Goal: Task Accomplishment & Management: Use online tool/utility

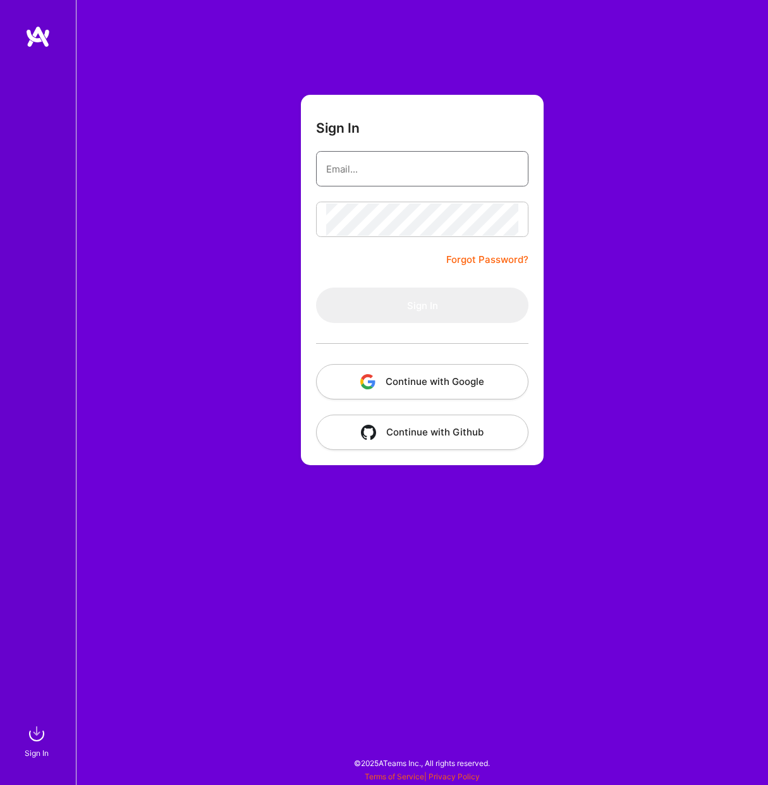
type input "[EMAIL_ADDRESS][DOMAIN_NAME]"
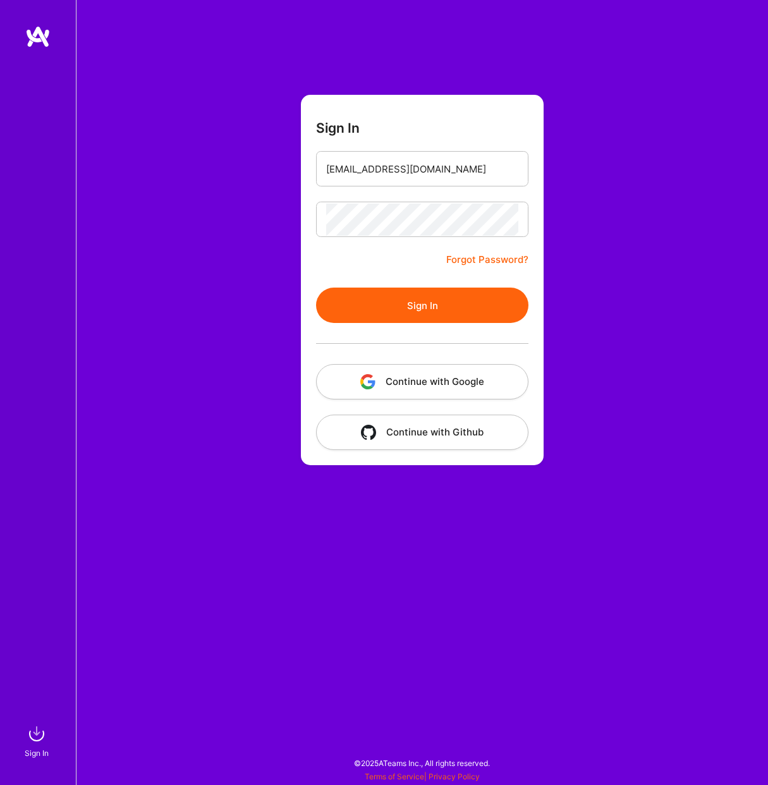
click at [478, 309] on button "Sign In" at bounding box center [422, 305] width 212 height 35
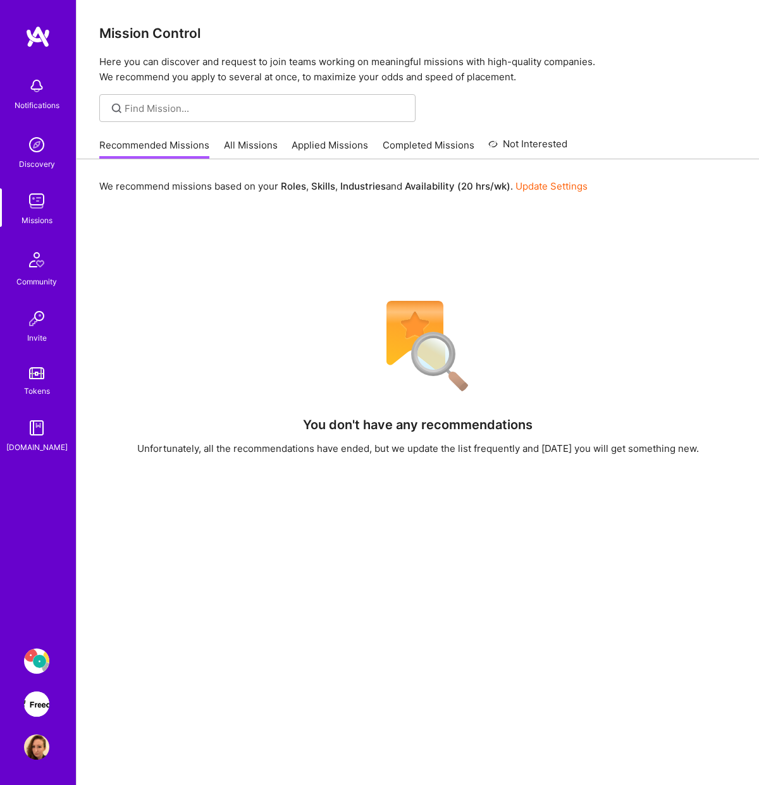
click at [41, 659] on img at bounding box center [36, 661] width 25 height 25
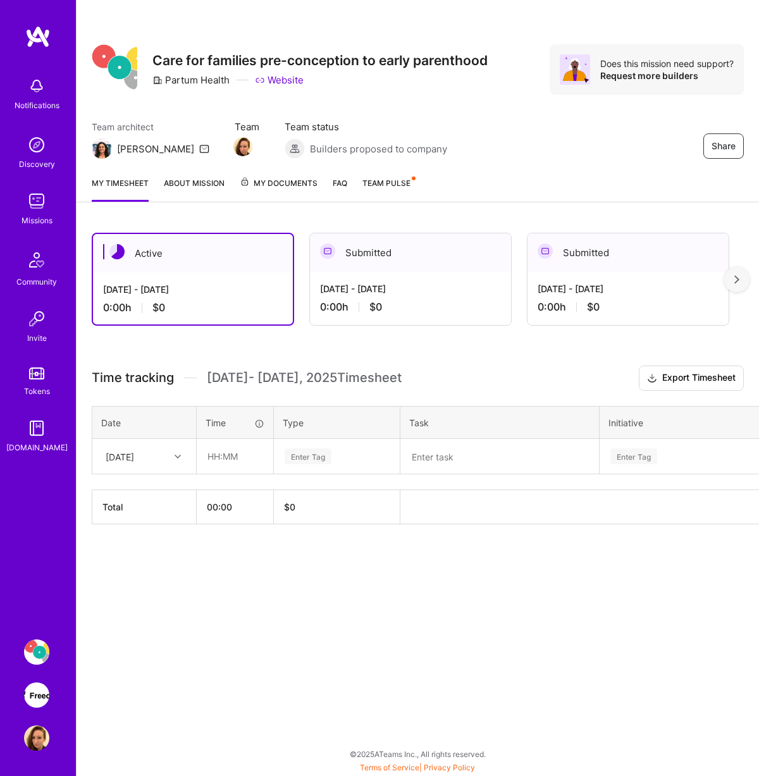
click at [31, 699] on img at bounding box center [36, 694] width 25 height 25
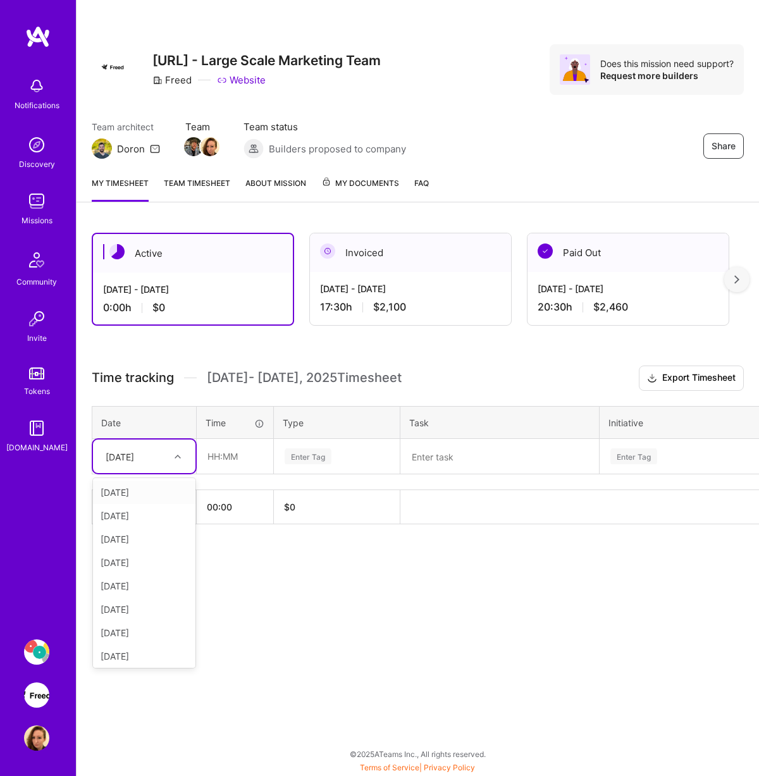
click at [176, 455] on icon at bounding box center [177, 456] width 6 height 6
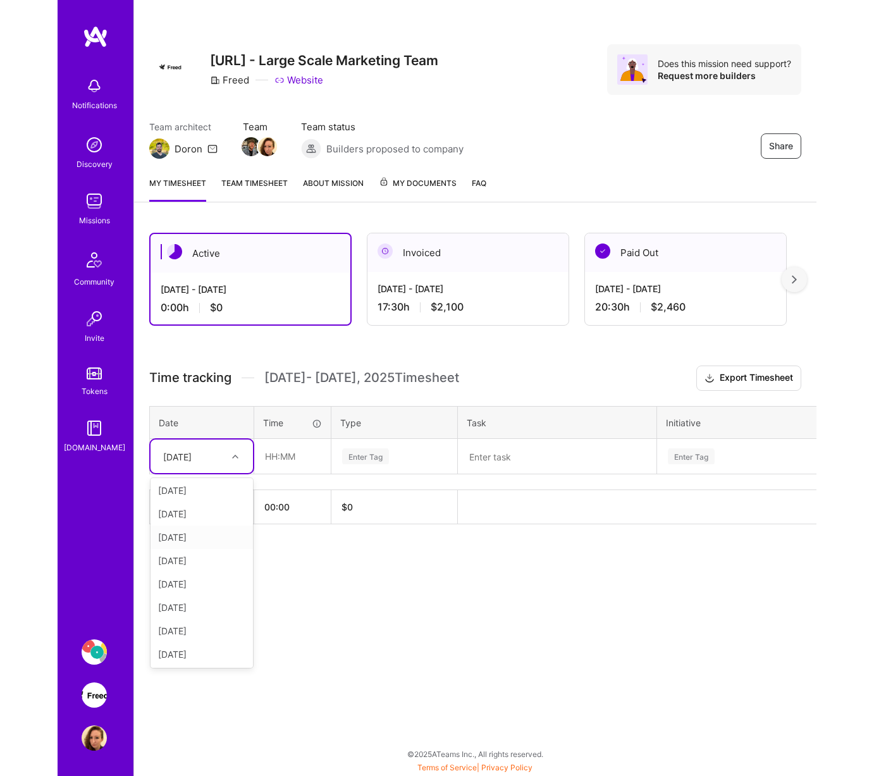
scroll to position [3, 0]
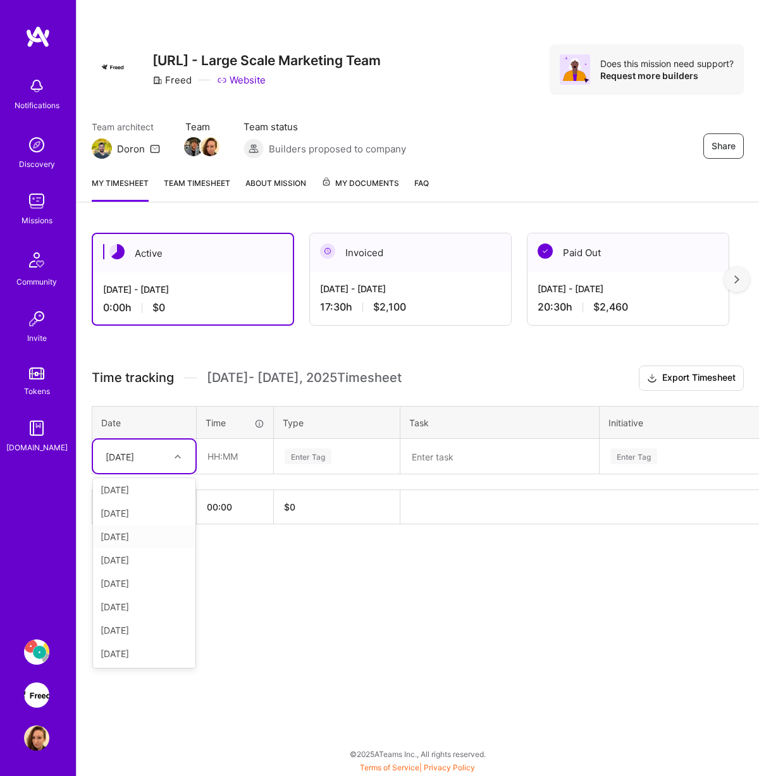
click at [158, 537] on div "[DATE]" at bounding box center [144, 536] width 102 height 23
click at [455, 455] on textarea at bounding box center [499, 456] width 196 height 33
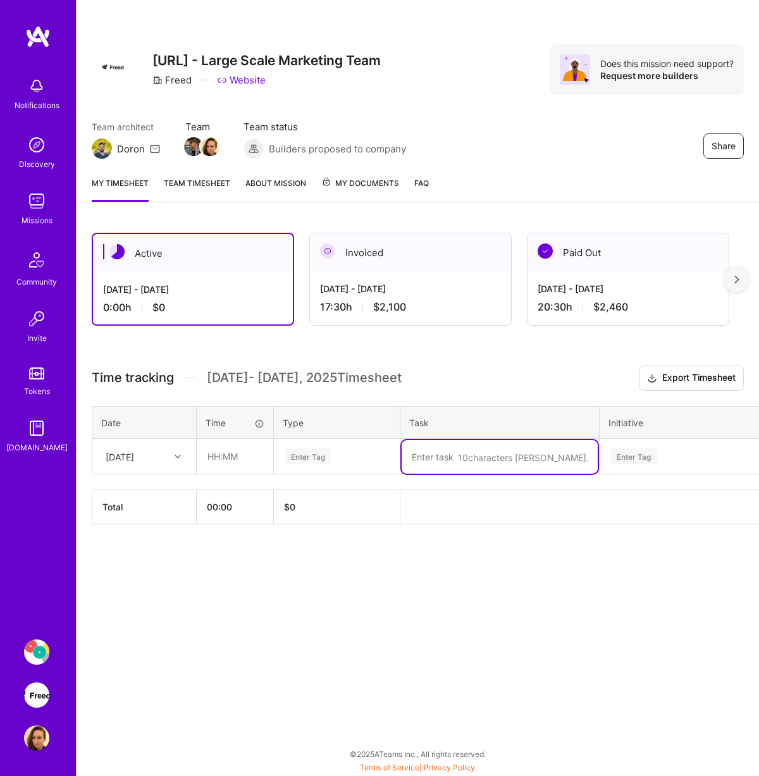
paste textarea "Design Weekly Call"
type textarea "Design Weekly Call"
click at [248, 465] on input "text" at bounding box center [234, 456] width 75 height 34
type input "01:00"
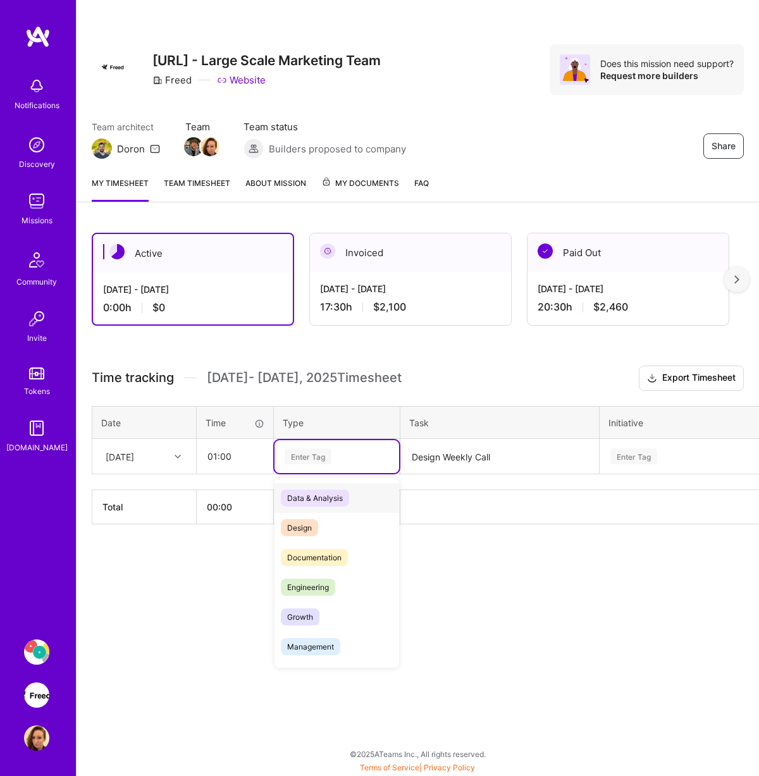
click at [339, 460] on div "Enter Tag" at bounding box center [336, 456] width 107 height 16
click at [324, 523] on div "Design" at bounding box center [336, 528] width 125 height 30
click at [695, 455] on div "Enter Tag" at bounding box center [716, 456] width 214 height 16
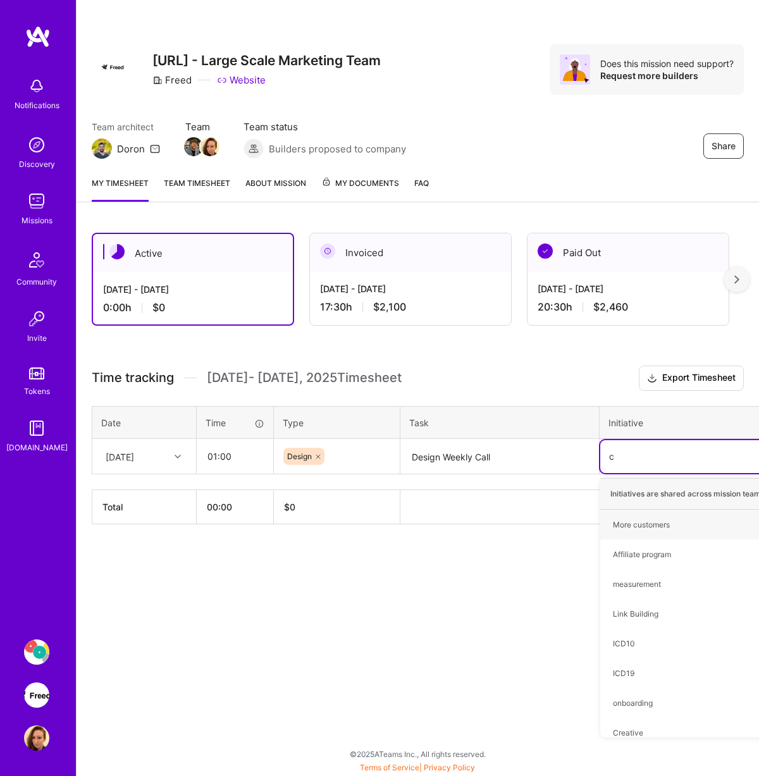
type input "cr"
click at [650, 523] on div "Creative Hide" at bounding box center [715, 525] width 231 height 30
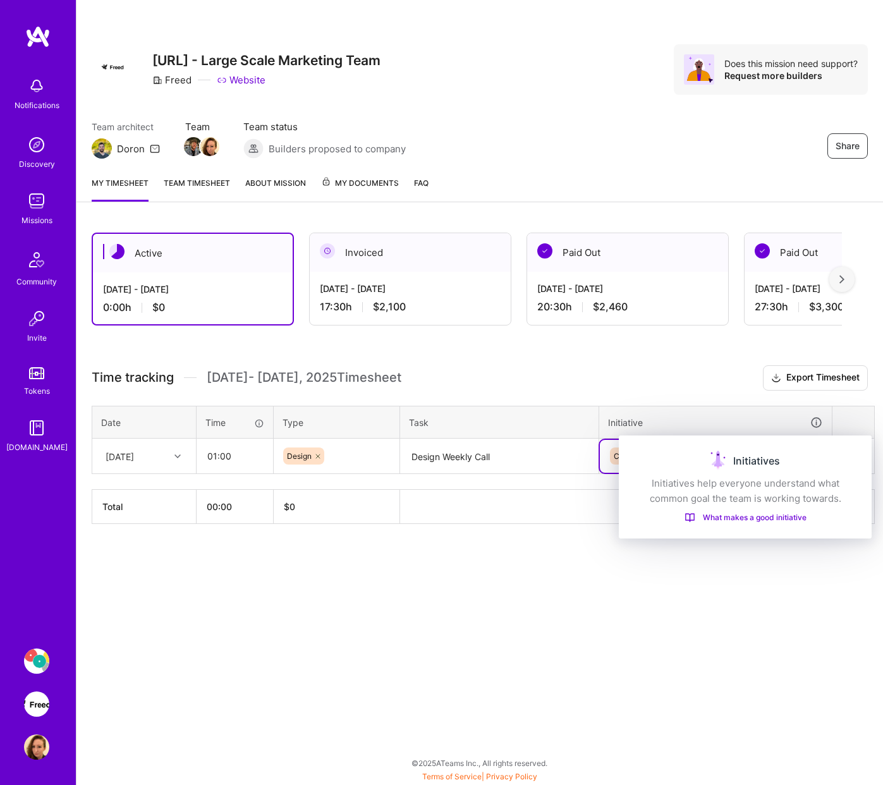
click at [767, 455] on div "Initiatives" at bounding box center [745, 461] width 223 height 20
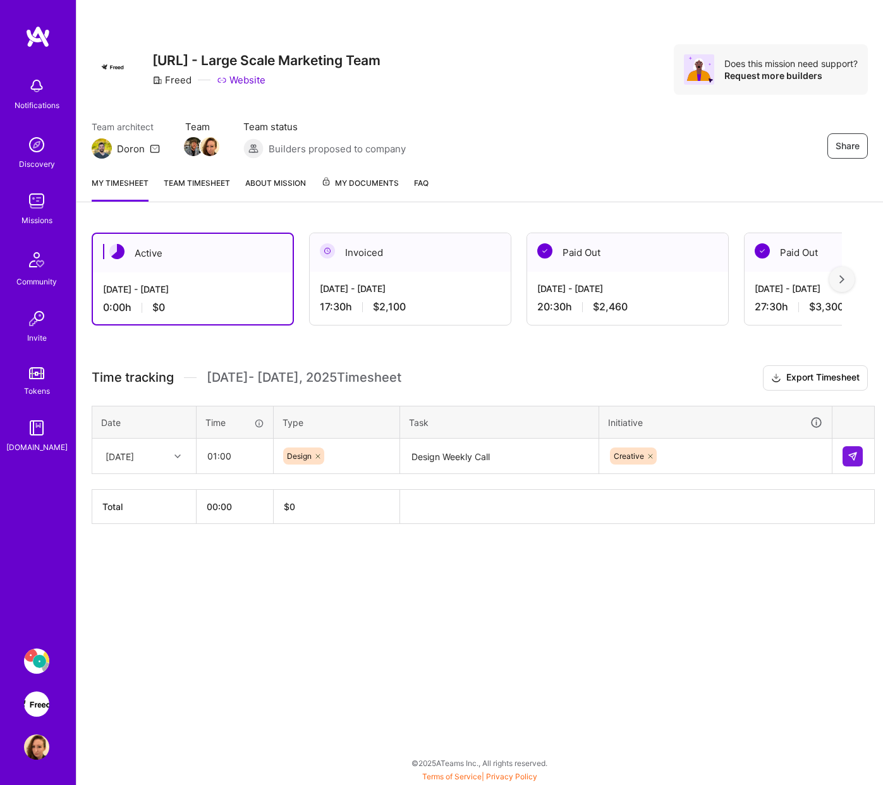
click at [767, 422] on th at bounding box center [854, 422] width 42 height 33
click at [767, 458] on img at bounding box center [853, 456] width 10 height 10
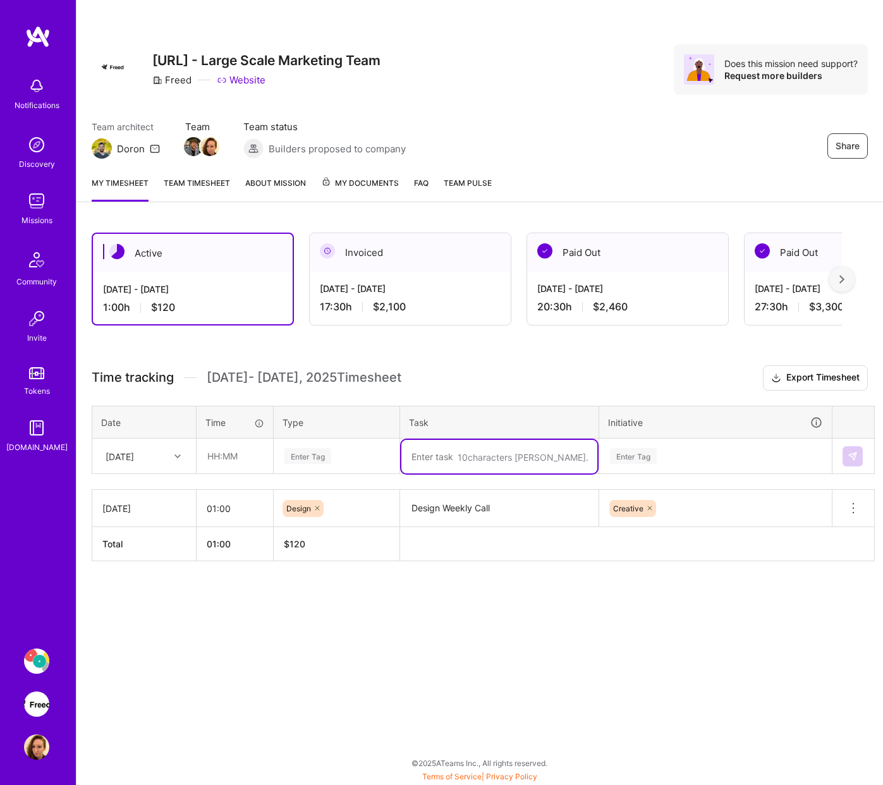
click at [455, 456] on textarea at bounding box center [499, 457] width 196 height 34
paste textarea "High-res features image source for people team banner"
type textarea "High-res features image source for people team banner"
click at [362, 464] on div "Enter Tag" at bounding box center [336, 456] width 107 height 16
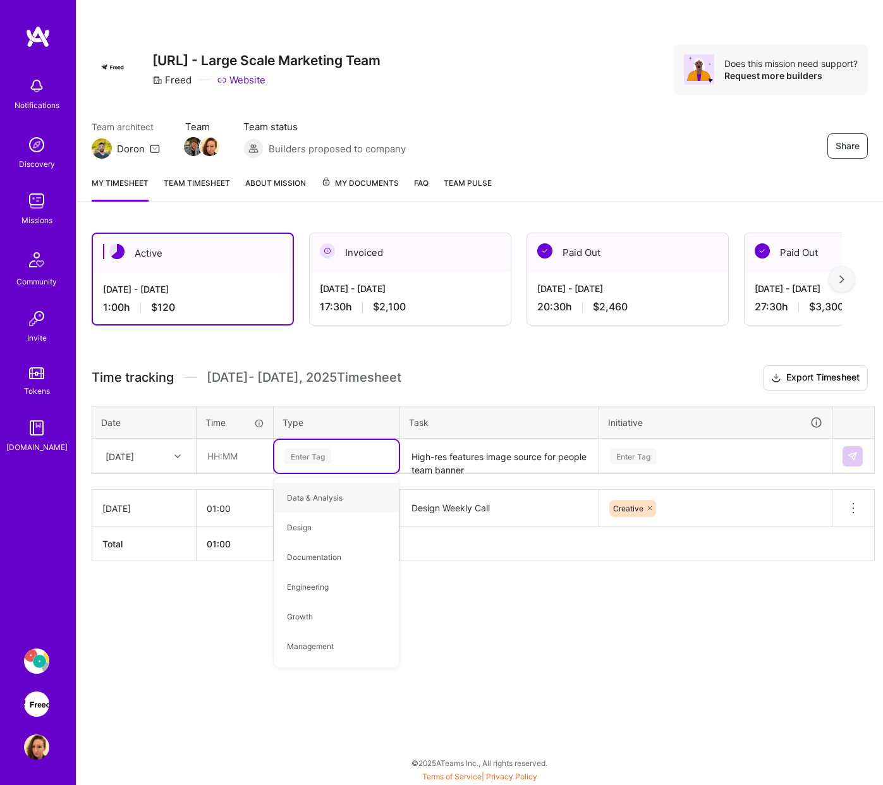
click at [429, 454] on textarea "High-res features image source for people team banner" at bounding box center [499, 457] width 196 height 34
click at [242, 457] on input "text" at bounding box center [234, 456] width 75 height 34
type input "00:30"
click at [330, 450] on div "Enter Tag" at bounding box center [307, 456] width 47 height 20
drag, startPoint x: 321, startPoint y: 523, endPoint x: 366, endPoint y: 516, distance: 45.3
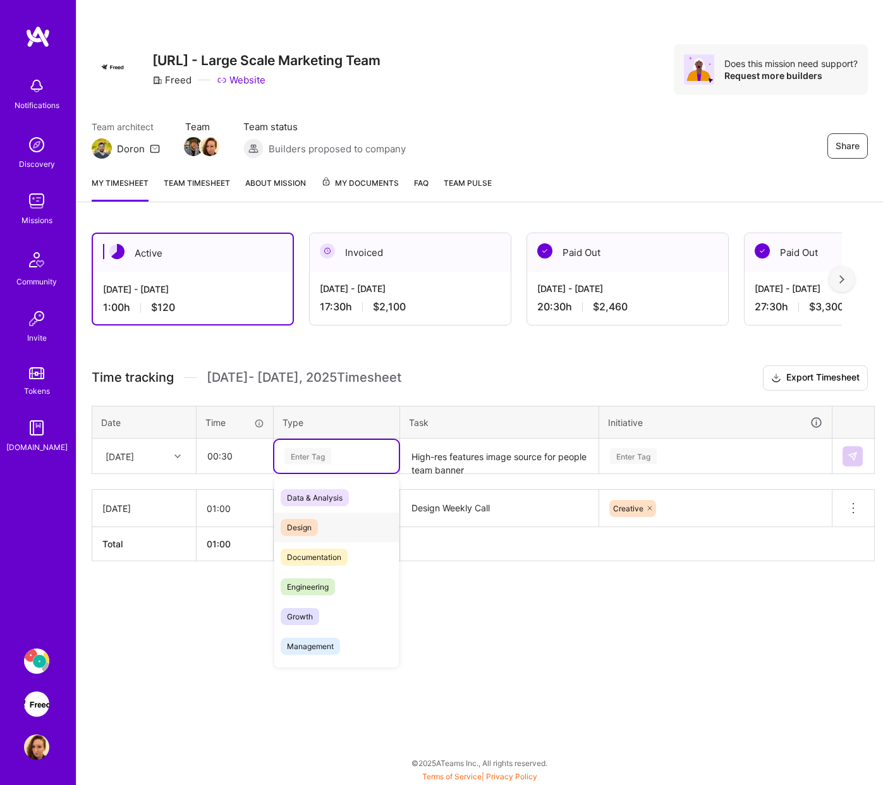
click at [321, 523] on div "Design" at bounding box center [336, 528] width 125 height 30
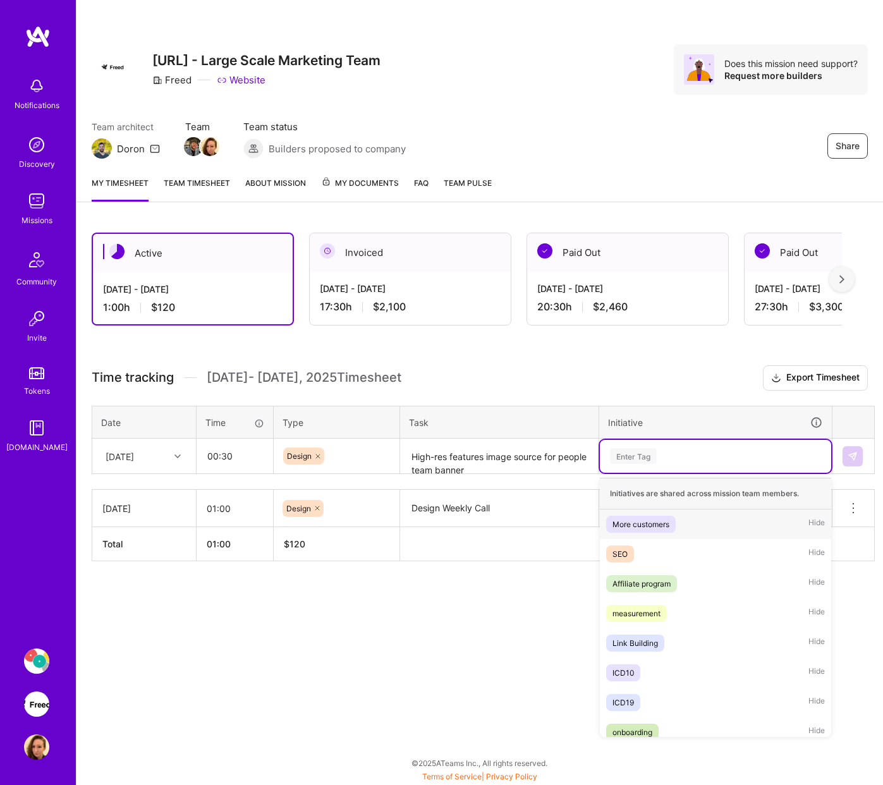
click at [755, 455] on div "Enter Tag" at bounding box center [716, 456] width 214 height 16
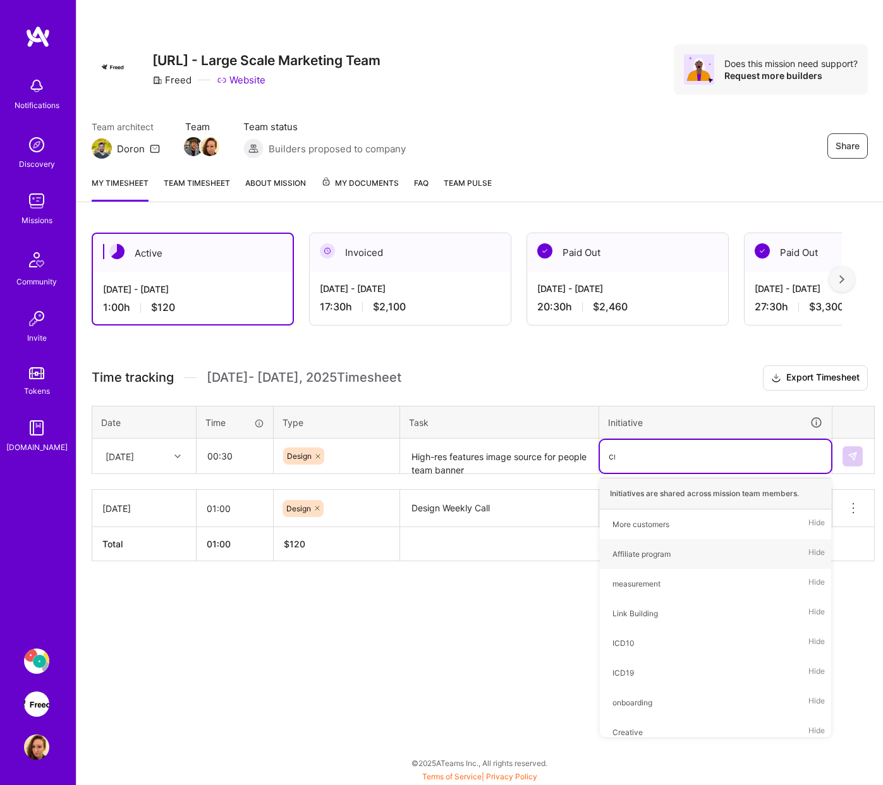
type input "cre"
click at [663, 530] on div "Creative Hide" at bounding box center [715, 525] width 231 height 30
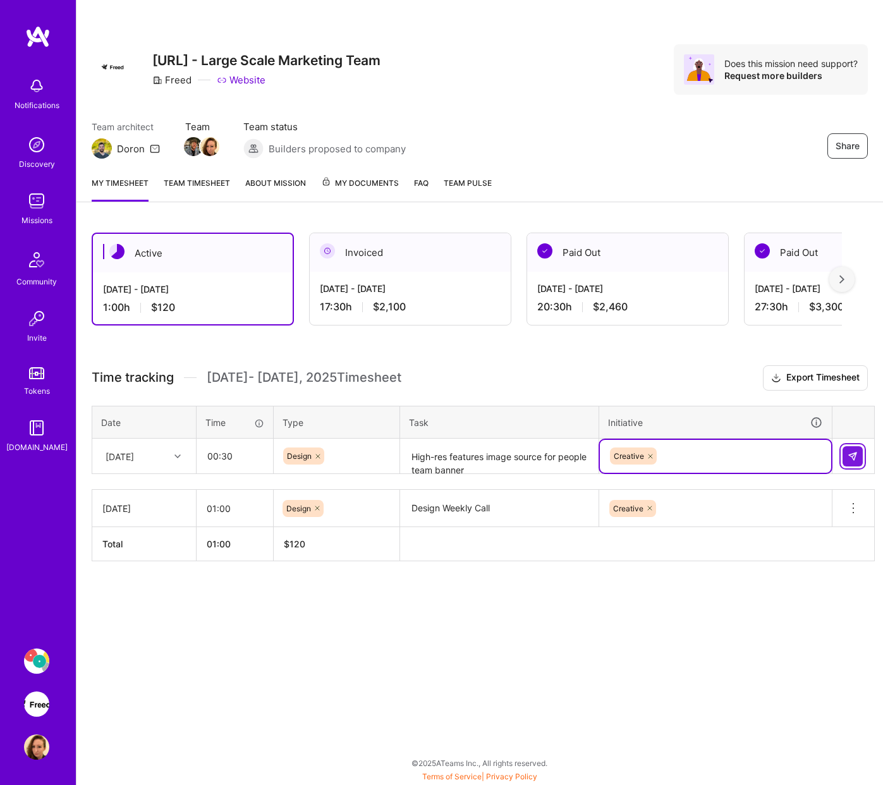
click at [767, 460] on img at bounding box center [853, 456] width 10 height 10
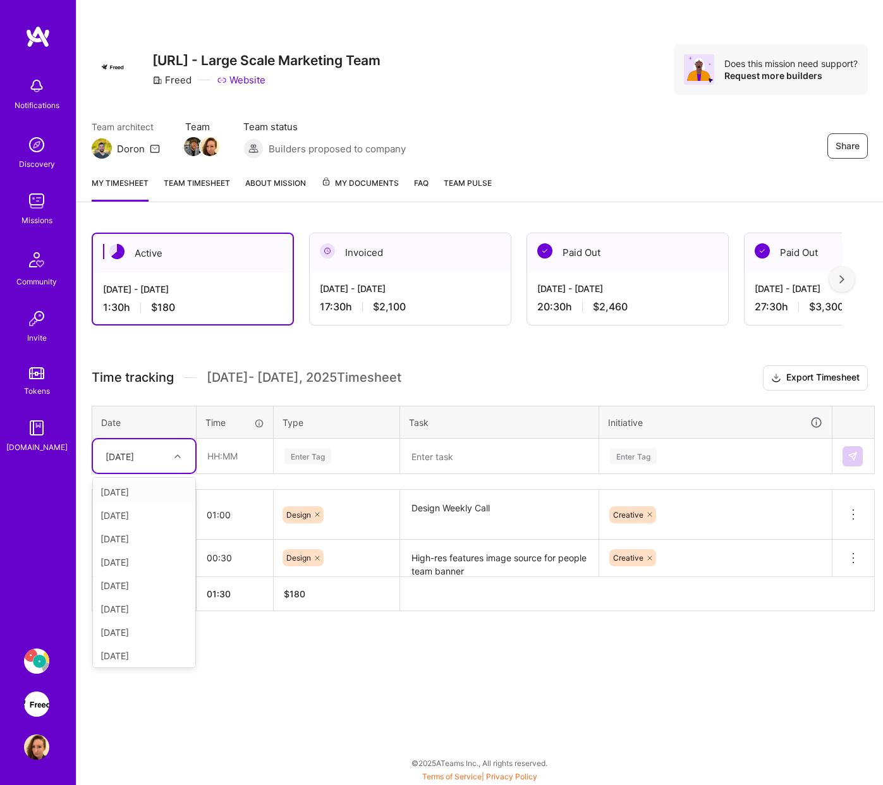
click at [175, 456] on icon at bounding box center [177, 456] width 6 height 6
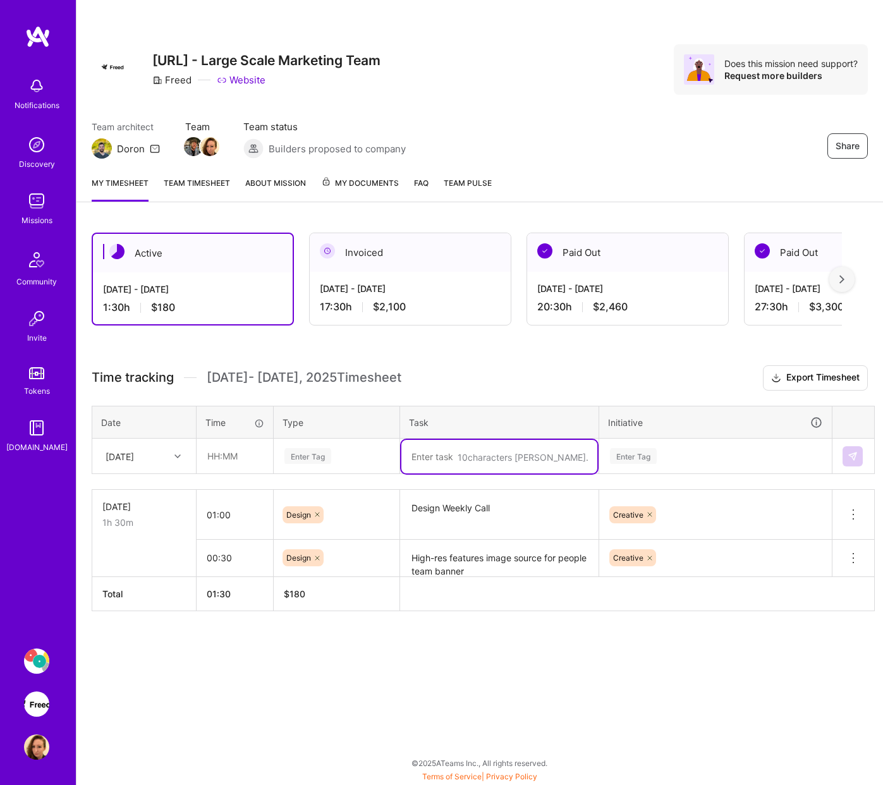
click at [480, 461] on textarea at bounding box center [499, 457] width 196 height 34
type textarea "VWO Testing Call"
click at [237, 467] on input "text" at bounding box center [234, 456] width 75 height 34
type input "01:00"
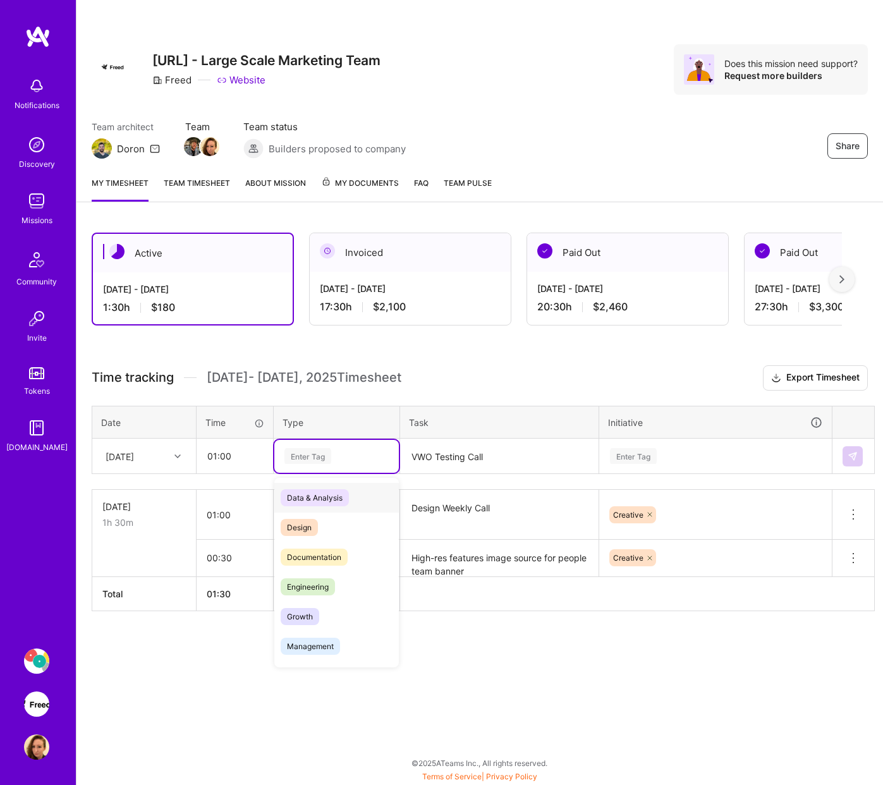
click at [333, 461] on div "Enter Tag" at bounding box center [336, 456] width 107 height 16
click at [320, 519] on div "Design" at bounding box center [336, 528] width 125 height 30
click at [729, 451] on div "Enter Tag" at bounding box center [716, 456] width 214 height 16
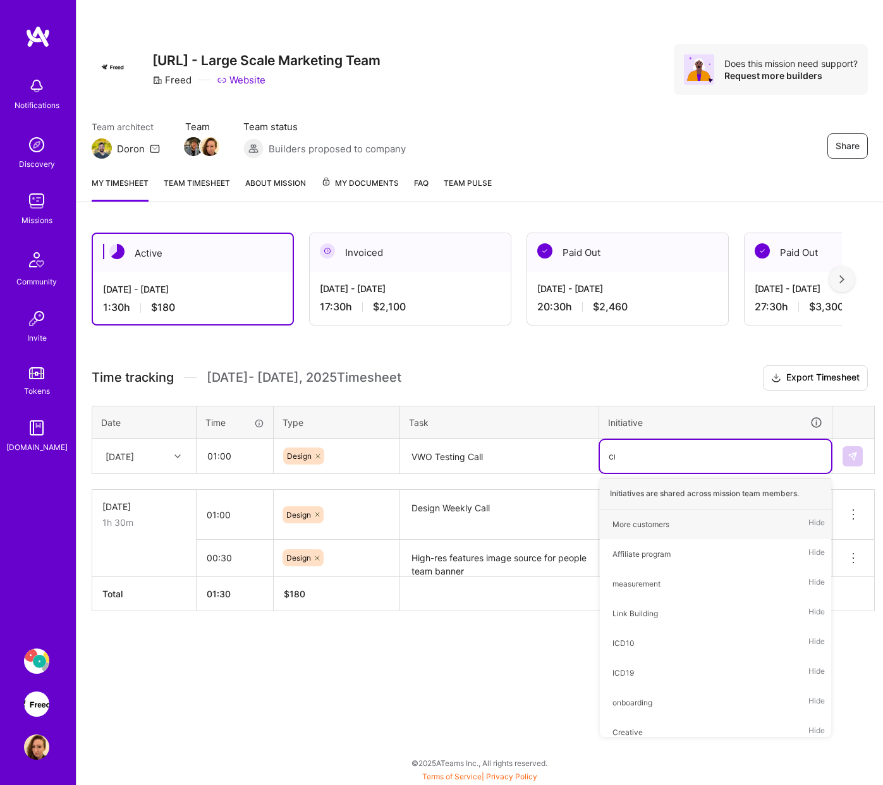
type input "cre"
click at [667, 525] on div "Creative Hide" at bounding box center [715, 525] width 231 height 30
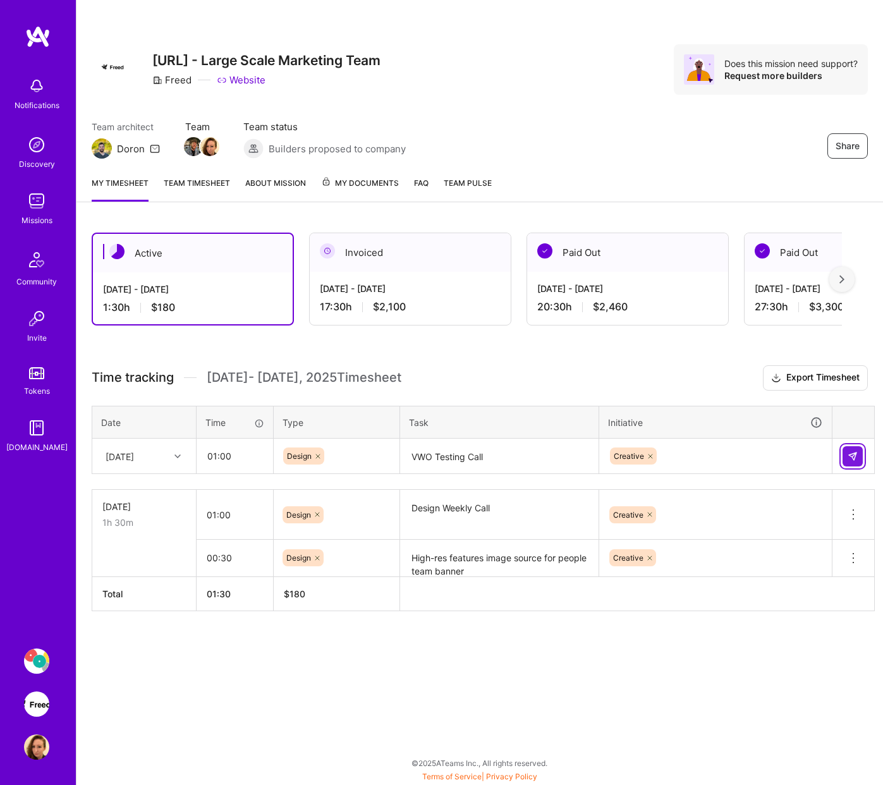
click at [767, 460] on img at bounding box center [853, 456] width 10 height 10
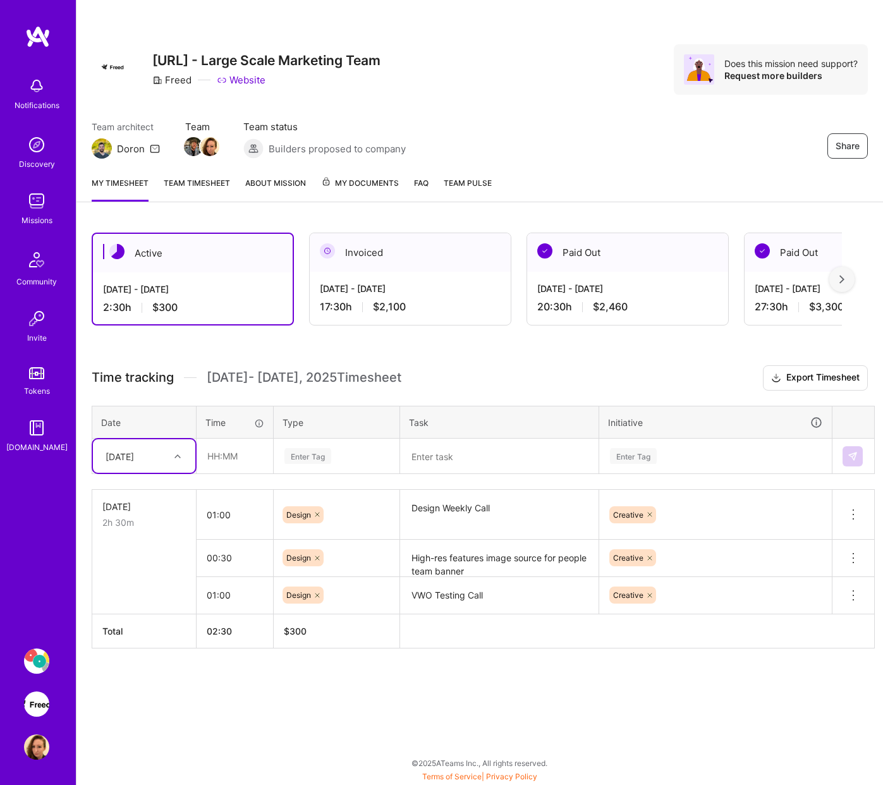
click at [510, 456] on textarea at bounding box center [499, 457] width 196 height 34
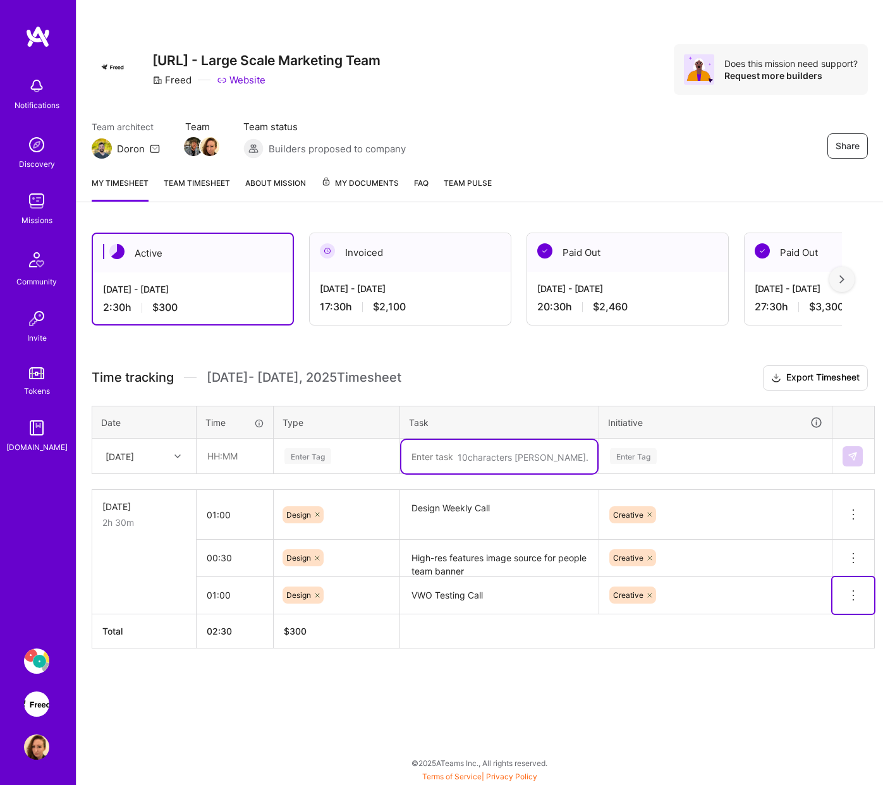
click at [767, 592] on icon at bounding box center [853, 595] width 15 height 15
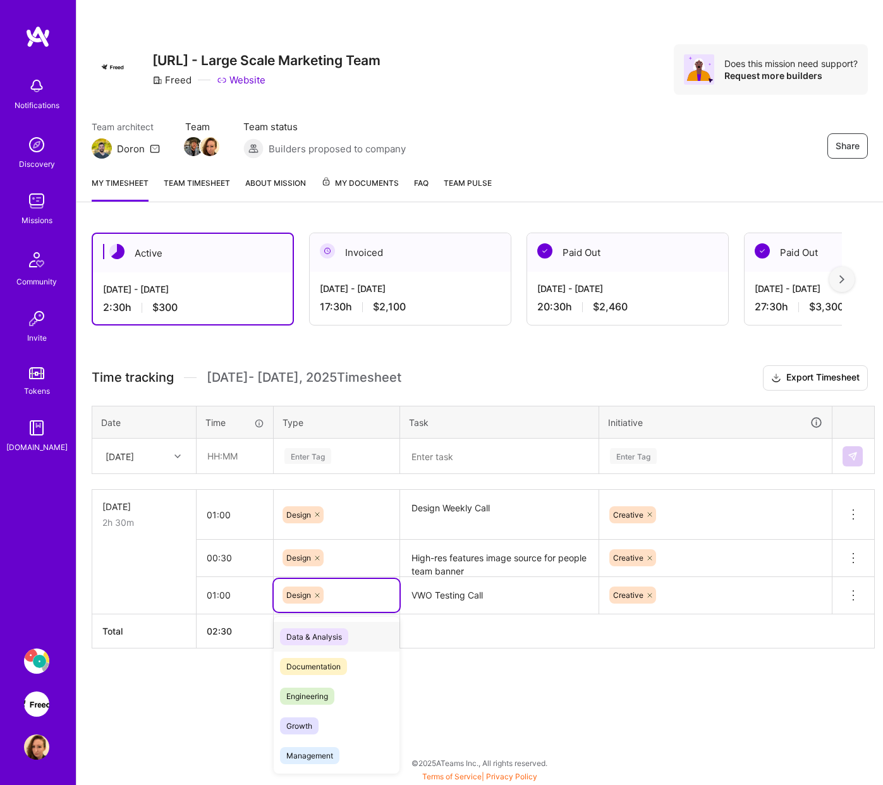
click at [380, 597] on div "Design" at bounding box center [337, 595] width 108 height 17
click at [437, 599] on textarea "VWO Testing Call" at bounding box center [499, 595] width 196 height 35
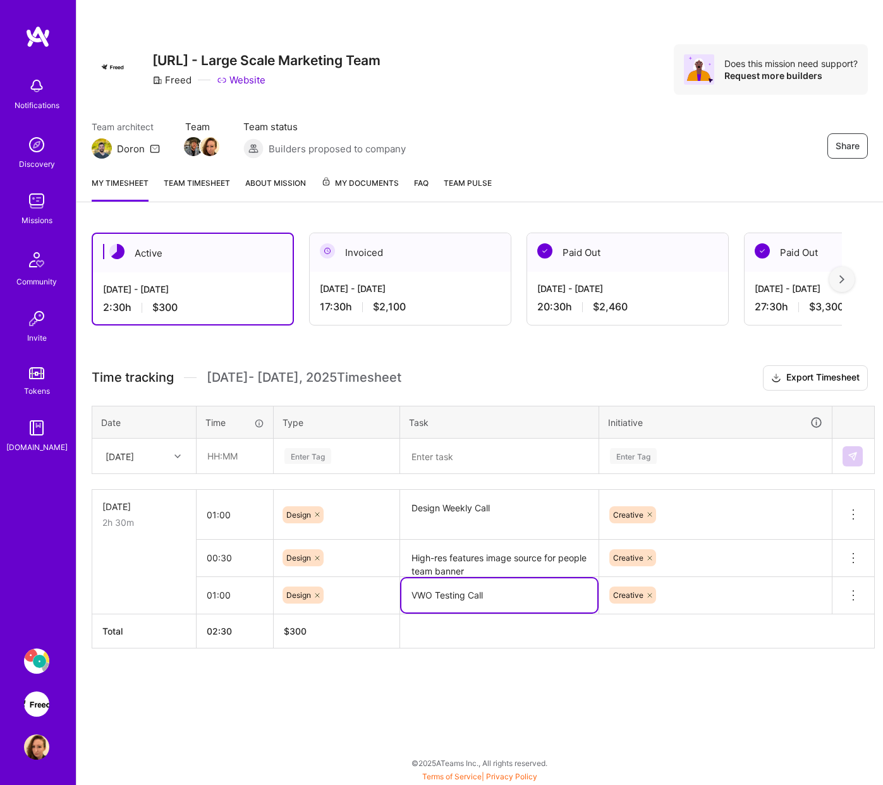
click at [437, 599] on textarea "VWO Testing Call" at bounding box center [499, 595] width 196 height 34
click at [767, 591] on icon at bounding box center [853, 595] width 15 height 15
click at [767, 617] on button "Delete row" at bounding box center [823, 617] width 66 height 31
click at [431, 460] on textarea at bounding box center [499, 457] width 196 height 34
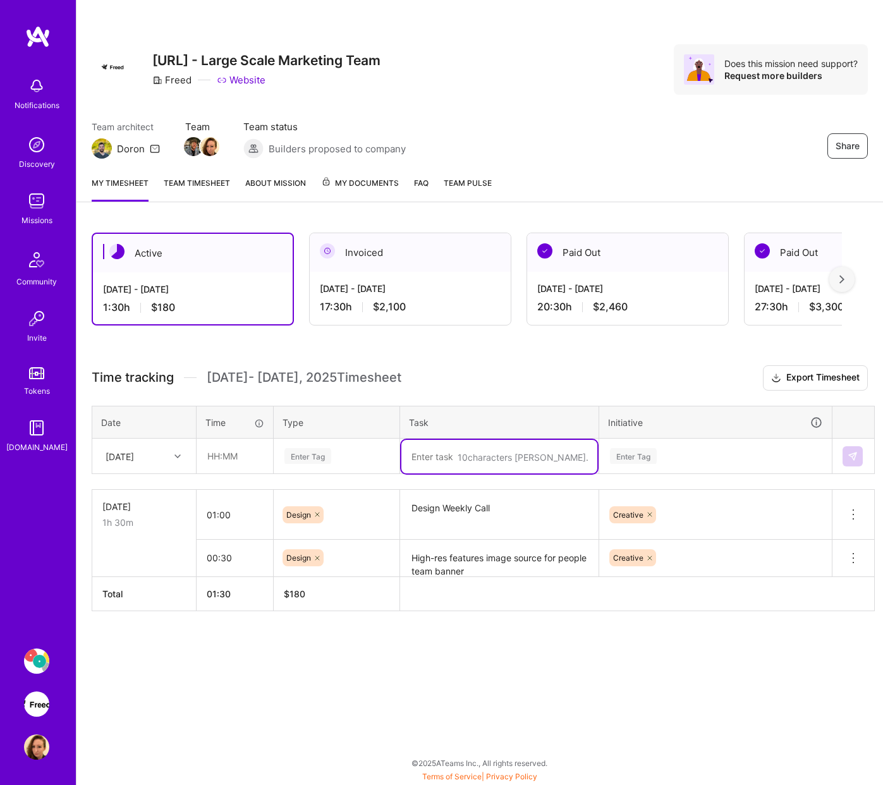
paste textarea "VWO Testing Call"
type textarea "VWO Testing Call"
click at [177, 459] on icon at bounding box center [177, 456] width 6 height 6
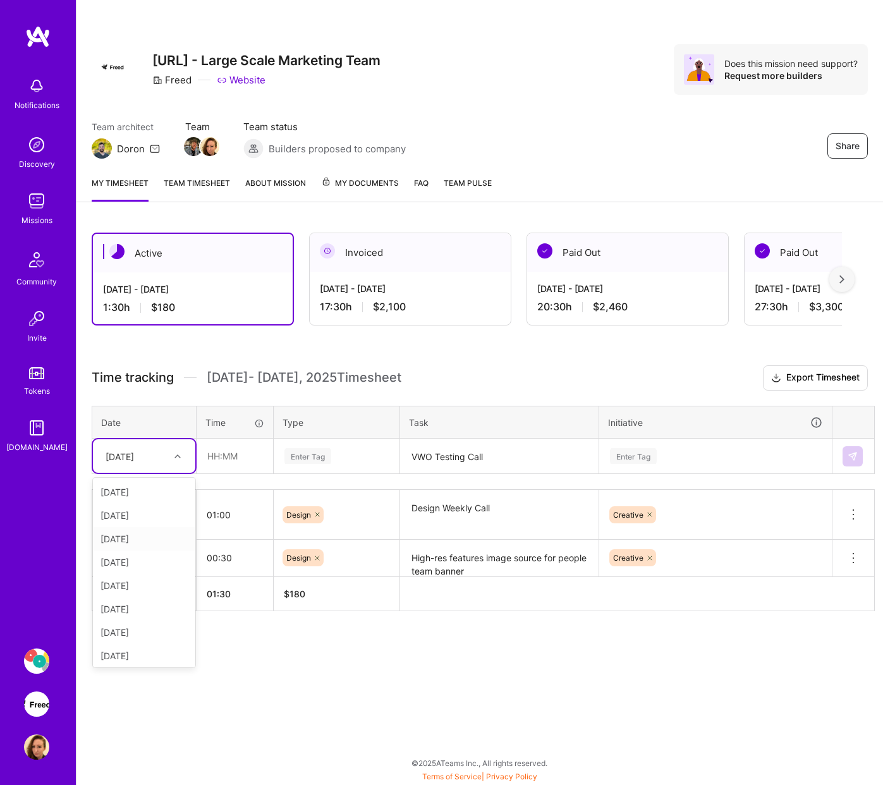
click at [151, 533] on div "[DATE]" at bounding box center [144, 538] width 102 height 23
click at [240, 466] on input "text" at bounding box center [234, 456] width 75 height 34
type input "01:00"
click at [363, 463] on div "Enter Tag" at bounding box center [336, 456] width 107 height 16
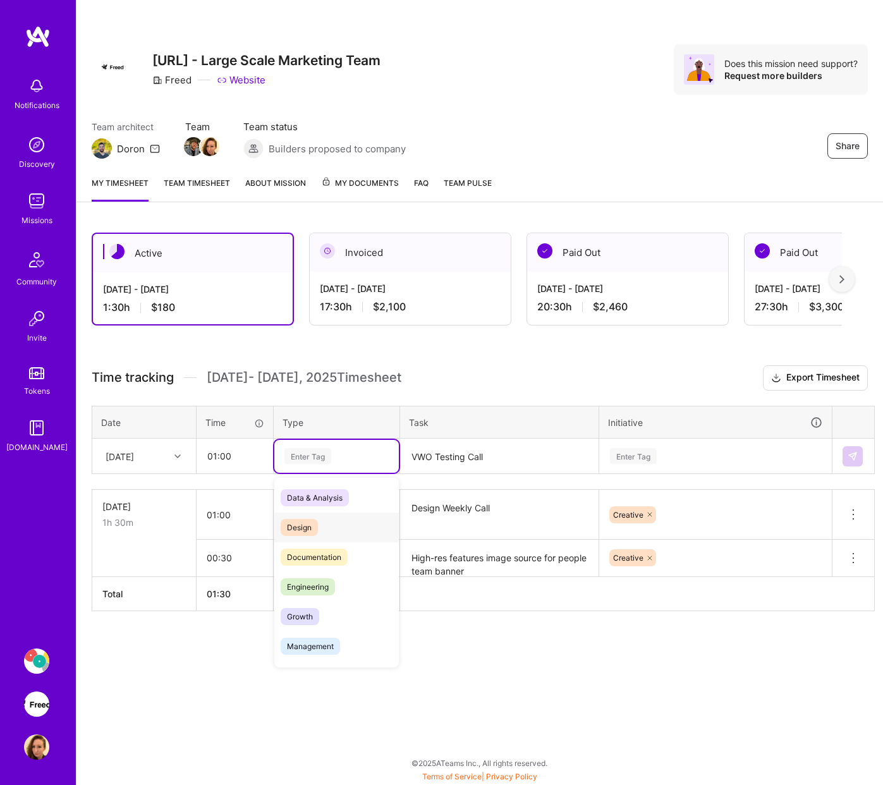
click at [346, 518] on div "Design" at bounding box center [336, 528] width 125 height 30
click at [730, 445] on div "Enter Tag" at bounding box center [715, 456] width 231 height 33
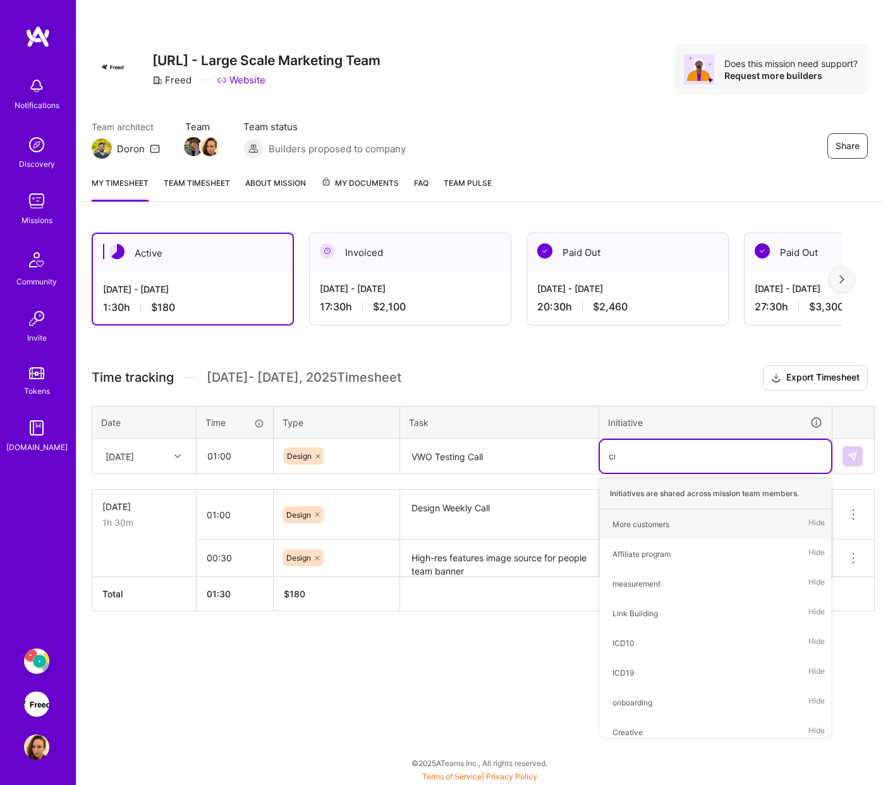
type input "cre"
drag, startPoint x: 669, startPoint y: 523, endPoint x: 699, endPoint y: 516, distance: 29.9
click at [669, 523] on div "Creative Hide" at bounding box center [715, 525] width 231 height 30
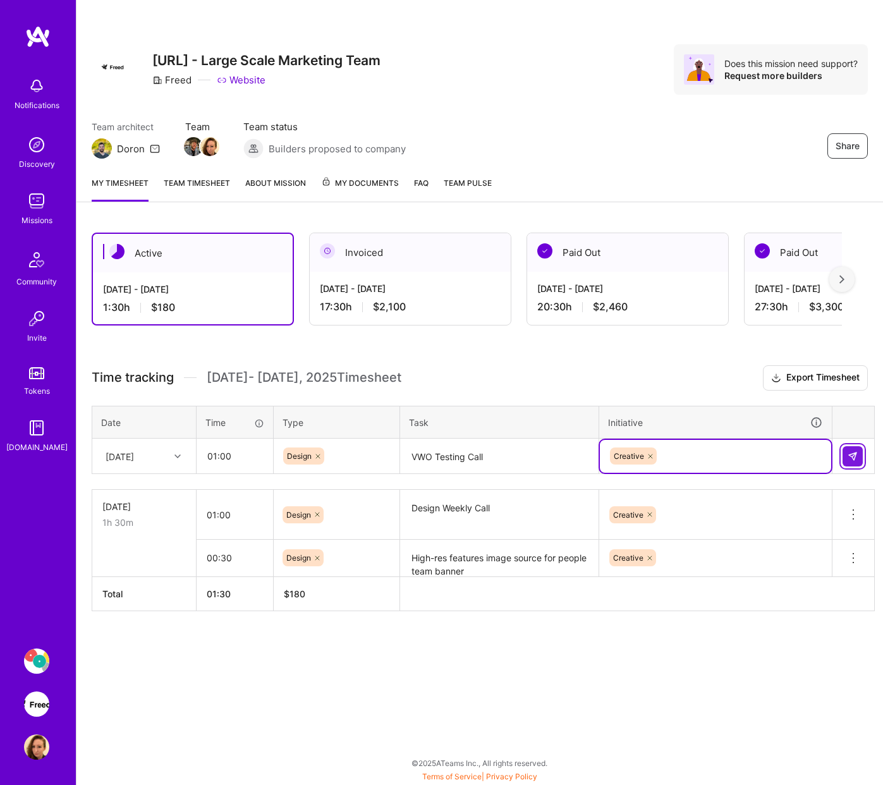
click at [767, 453] on img at bounding box center [853, 456] width 10 height 10
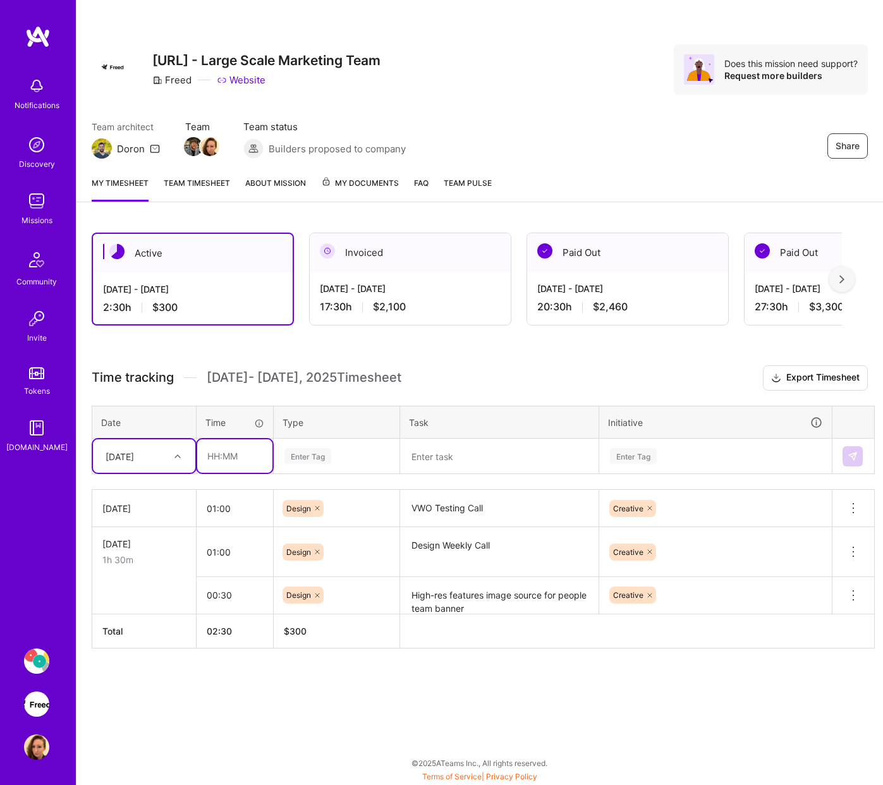
click at [255, 458] on input "text" at bounding box center [234, 456] width 75 height 34
type input "05:00"
click at [337, 463] on div "Enter Tag" at bounding box center [336, 456] width 107 height 16
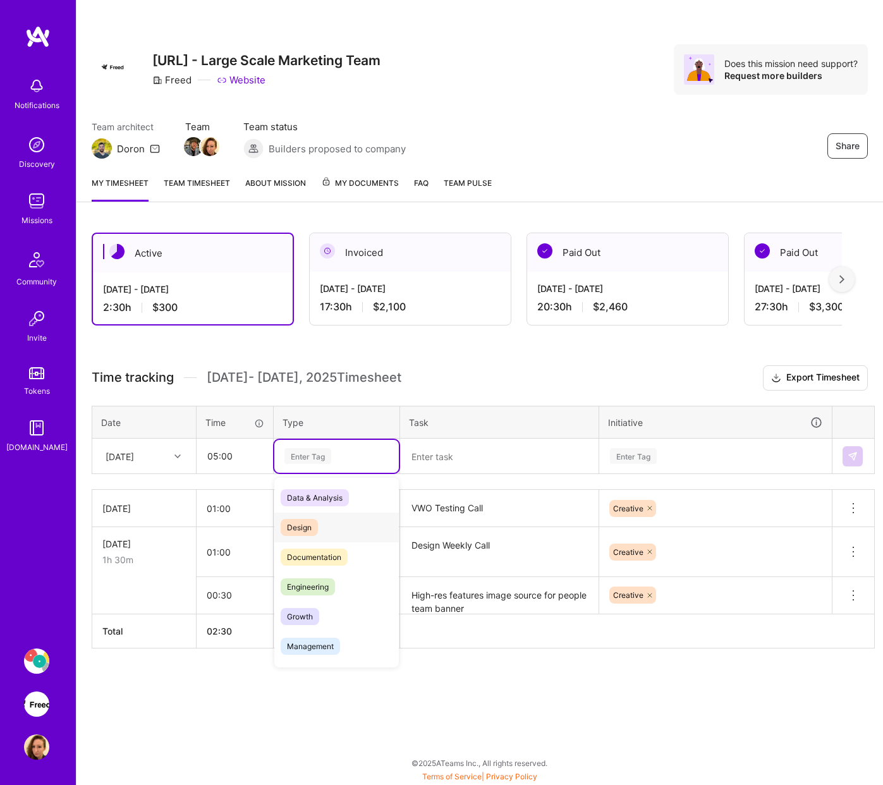
click at [311, 519] on span "Design" at bounding box center [299, 527] width 37 height 17
click at [472, 466] on textarea at bounding box center [499, 457] width 196 height 34
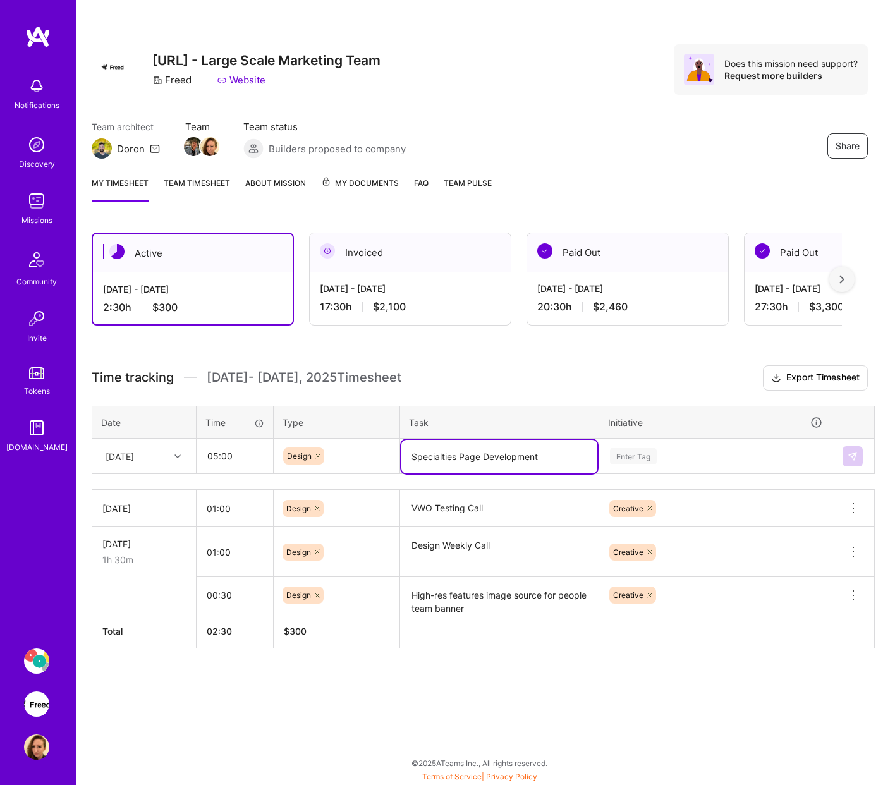
type textarea "Specialties Page Development"
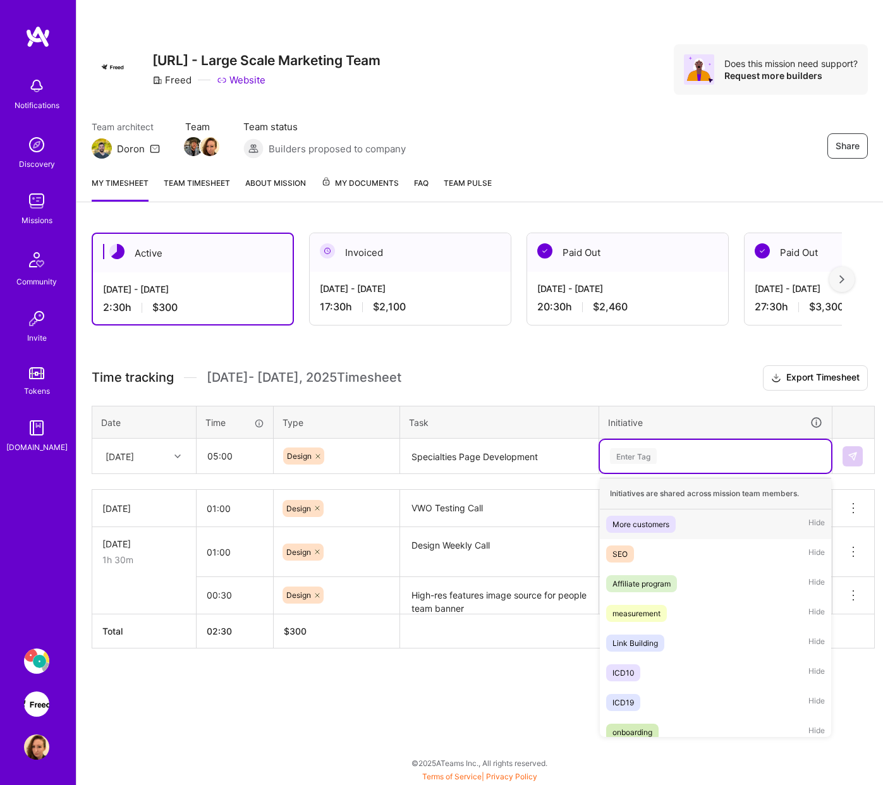
click at [743, 451] on div "Enter Tag" at bounding box center [716, 456] width 214 height 16
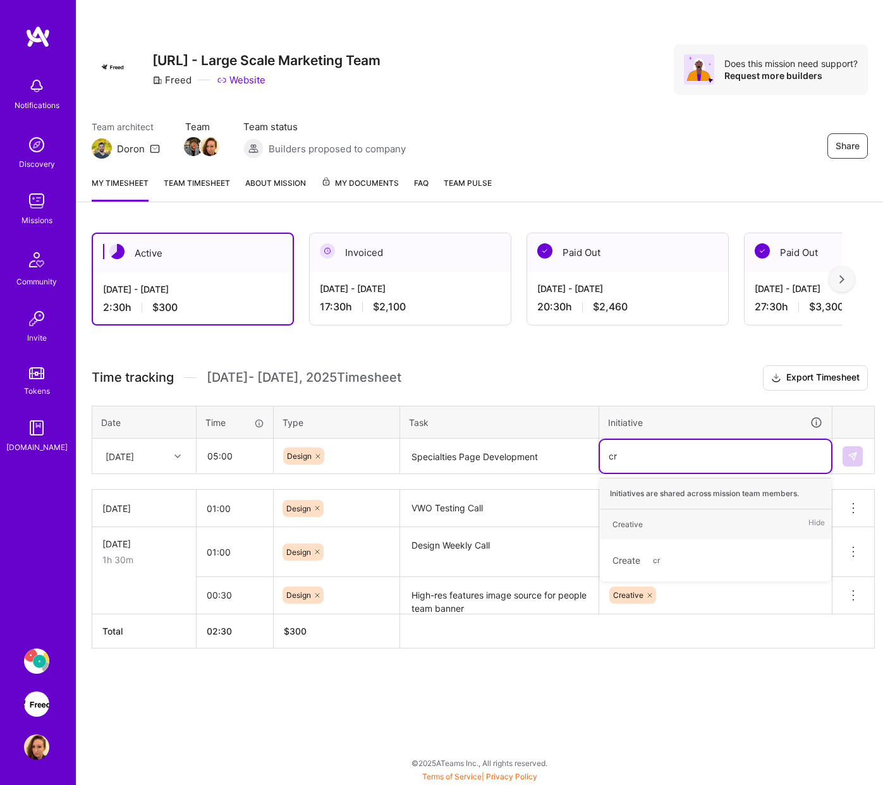
type input "cre"
click at [654, 516] on div "Creative Hide" at bounding box center [715, 525] width 231 height 30
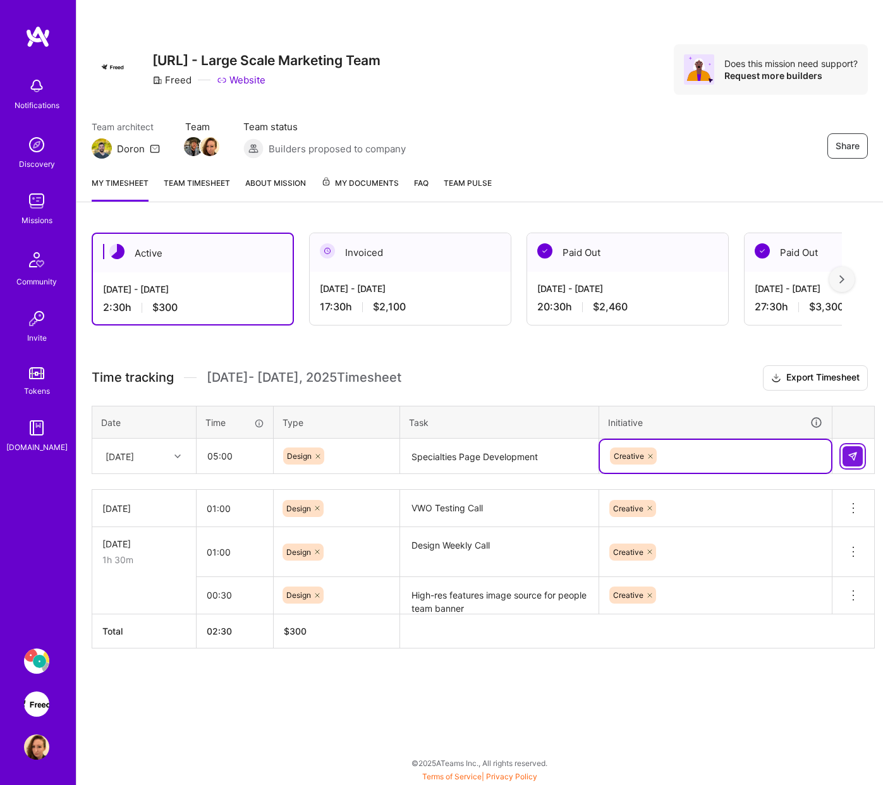
click at [767, 460] on img at bounding box center [853, 456] width 10 height 10
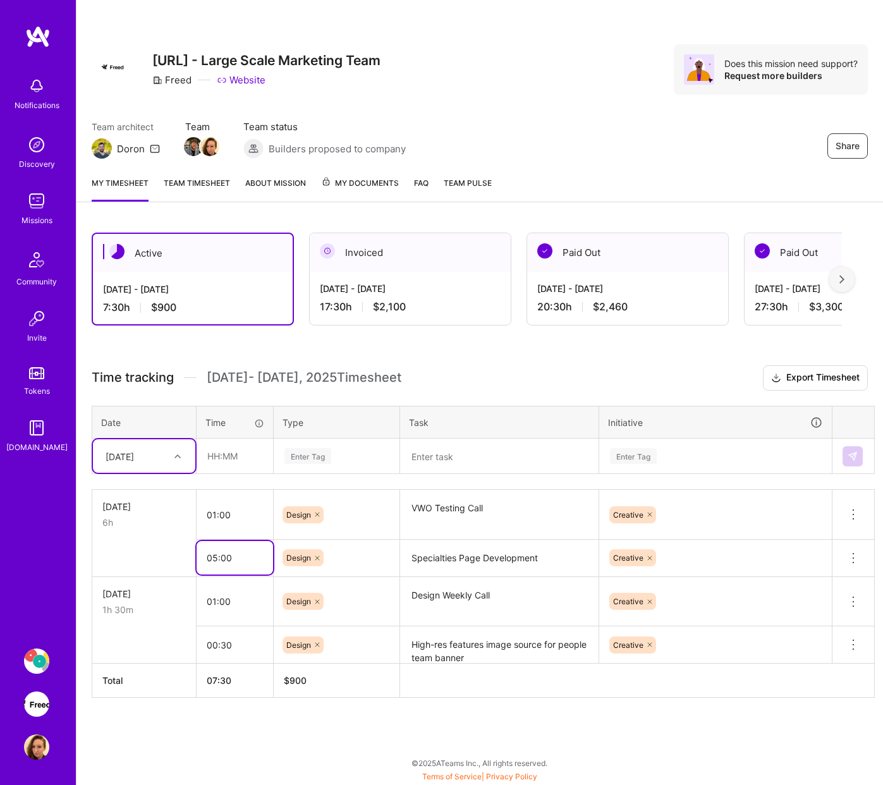
click at [229, 549] on input "05:00" at bounding box center [235, 558] width 76 height 34
drag, startPoint x: 221, startPoint y: 558, endPoint x: 234, endPoint y: 557, distance: 13.3
click at [234, 557] on input "05:00" at bounding box center [235, 558] width 76 height 34
click at [217, 558] on input "05:00" at bounding box center [235, 558] width 76 height 34
drag, startPoint x: 219, startPoint y: 558, endPoint x: 243, endPoint y: 558, distance: 23.4
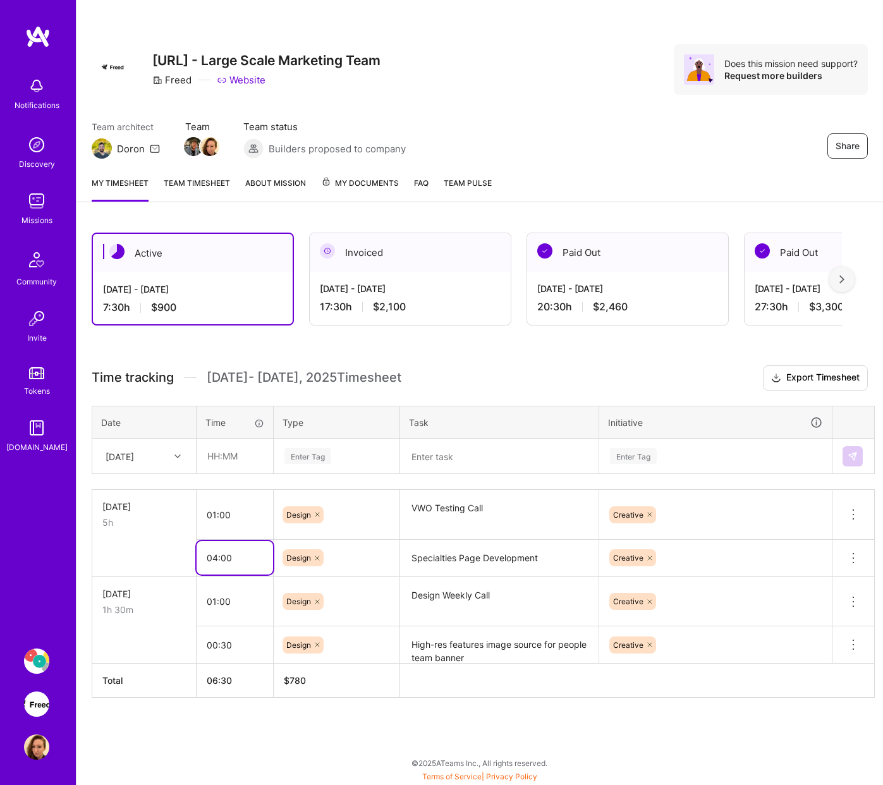
click at [243, 558] on input "04:00" at bounding box center [235, 558] width 76 height 34
type input "04:30"
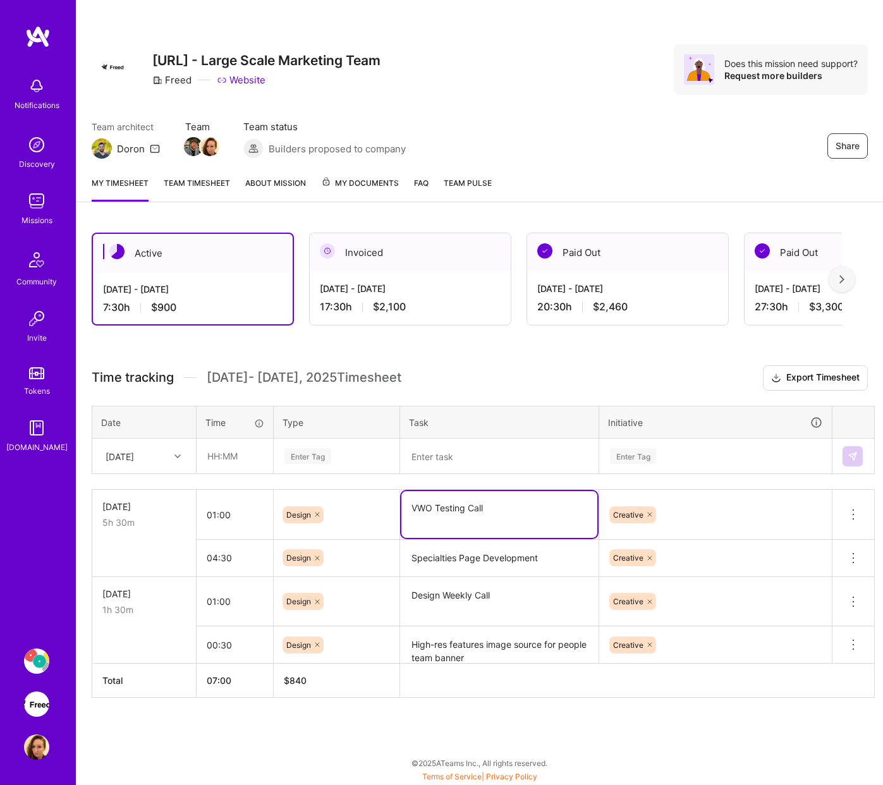
click at [446, 503] on textarea "VWO Testing Call" at bounding box center [499, 514] width 196 height 47
click at [183, 461] on div at bounding box center [179, 456] width 20 height 16
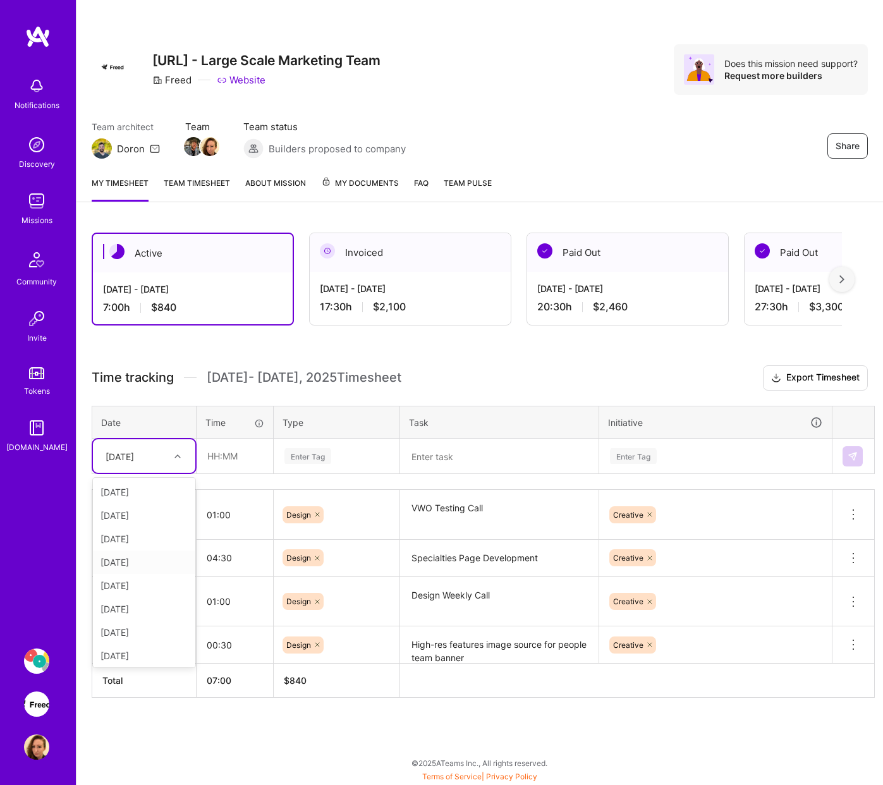
click at [158, 558] on div "[DATE]" at bounding box center [144, 562] width 102 height 23
click at [504, 446] on textarea at bounding box center [499, 457] width 196 height 34
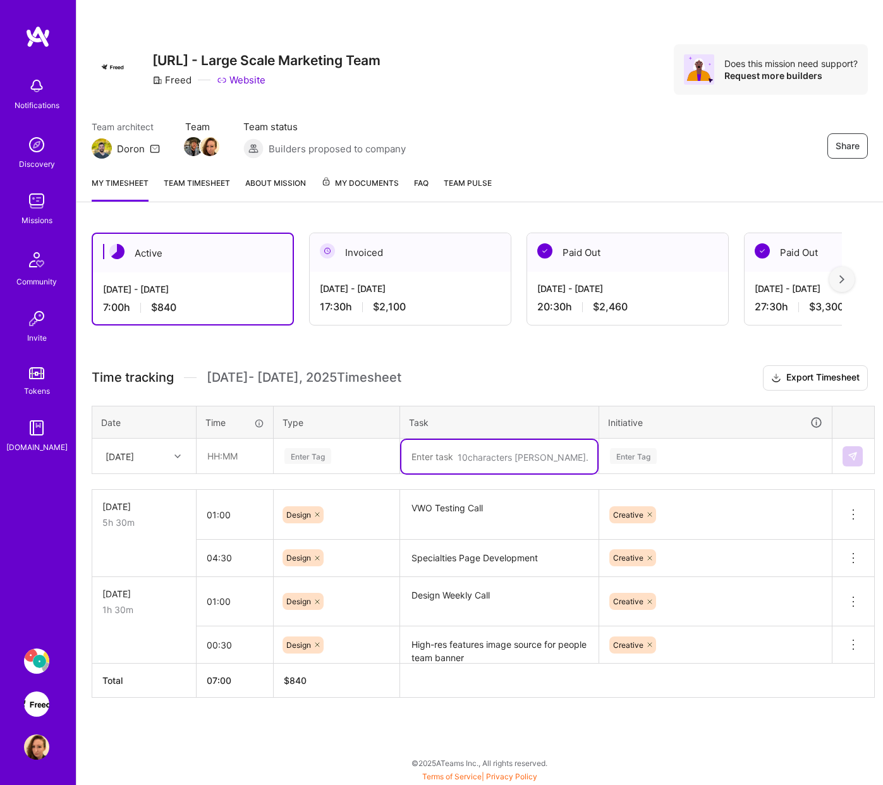
paste textarea "Brand Anthem Video"
type textarea "Brand Anthem Video"
click at [237, 457] on input "text" at bounding box center [234, 456] width 75 height 34
type input "03:00"
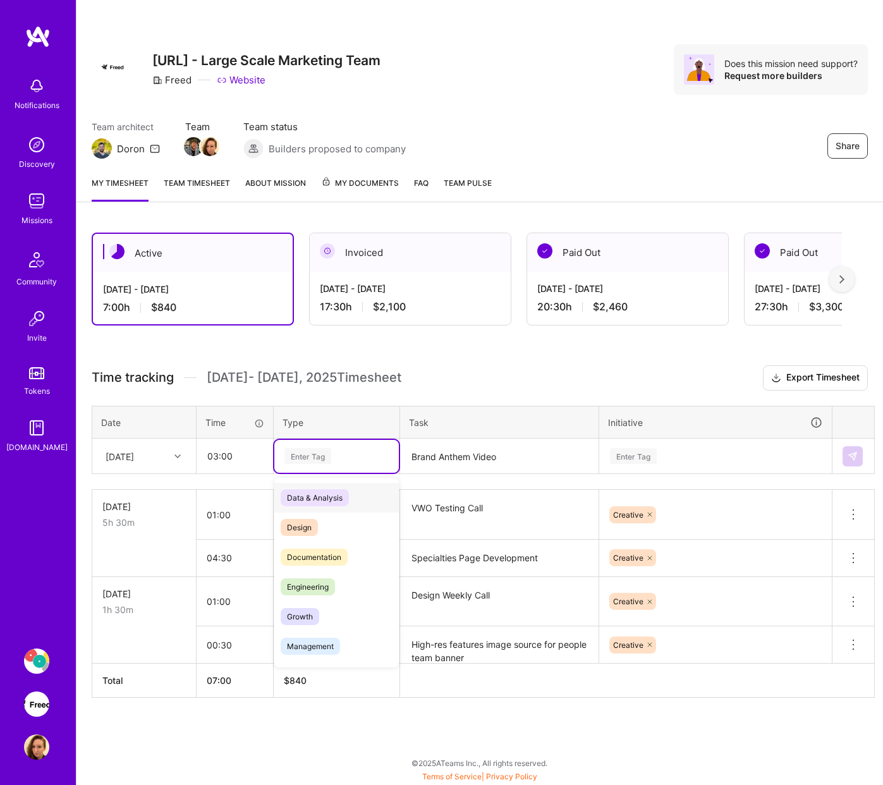
click at [314, 454] on div "Enter Tag" at bounding box center [307, 456] width 47 height 20
click at [313, 525] on span "Design" at bounding box center [299, 527] width 37 height 17
click at [724, 450] on div "Enter Tag" at bounding box center [716, 456] width 214 height 16
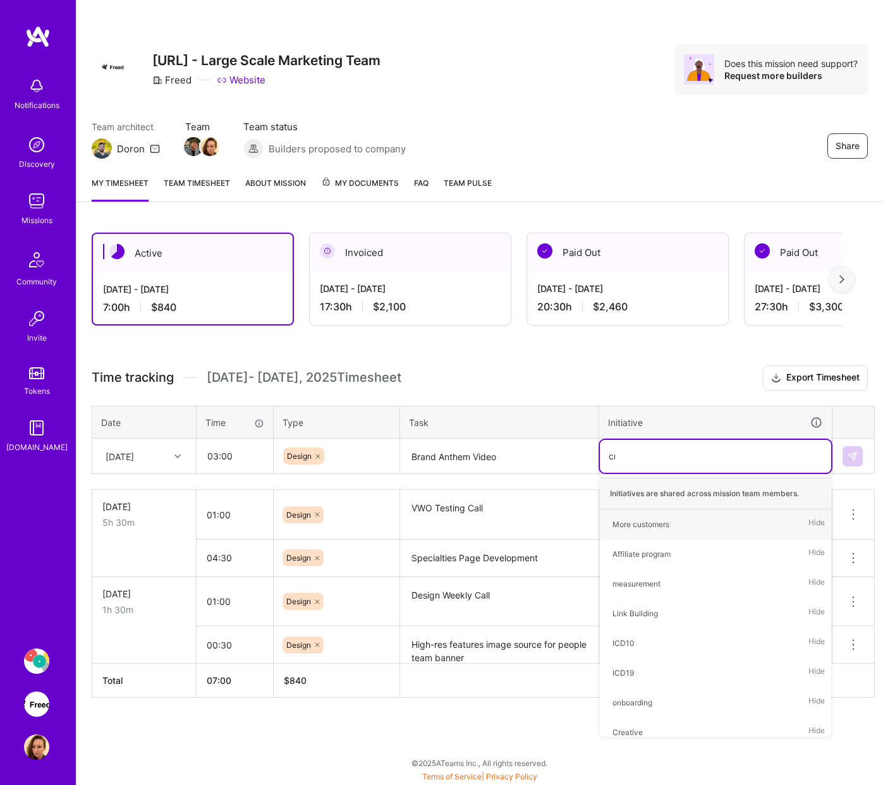
type input "cre"
click at [635, 523] on div "Creative" at bounding box center [628, 524] width 30 height 13
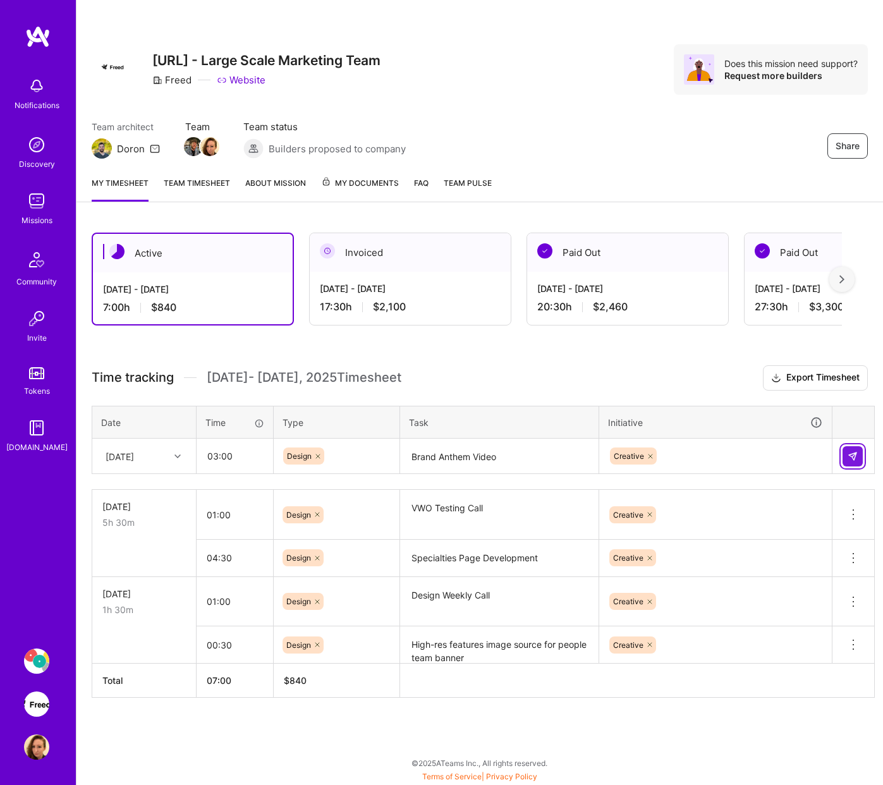
click at [767, 459] on button at bounding box center [853, 456] width 20 height 20
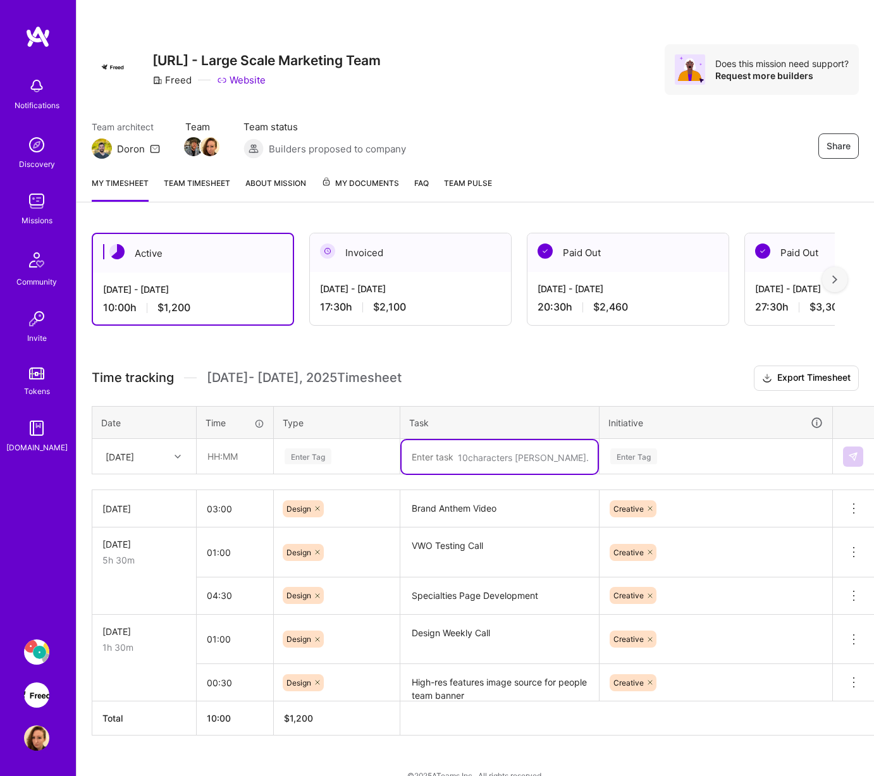
click at [503, 459] on textarea at bounding box center [499, 457] width 196 height 34
paste textarea "Brand Guide Weekly Call"
type textarea "Brand Guide Weekly Call"
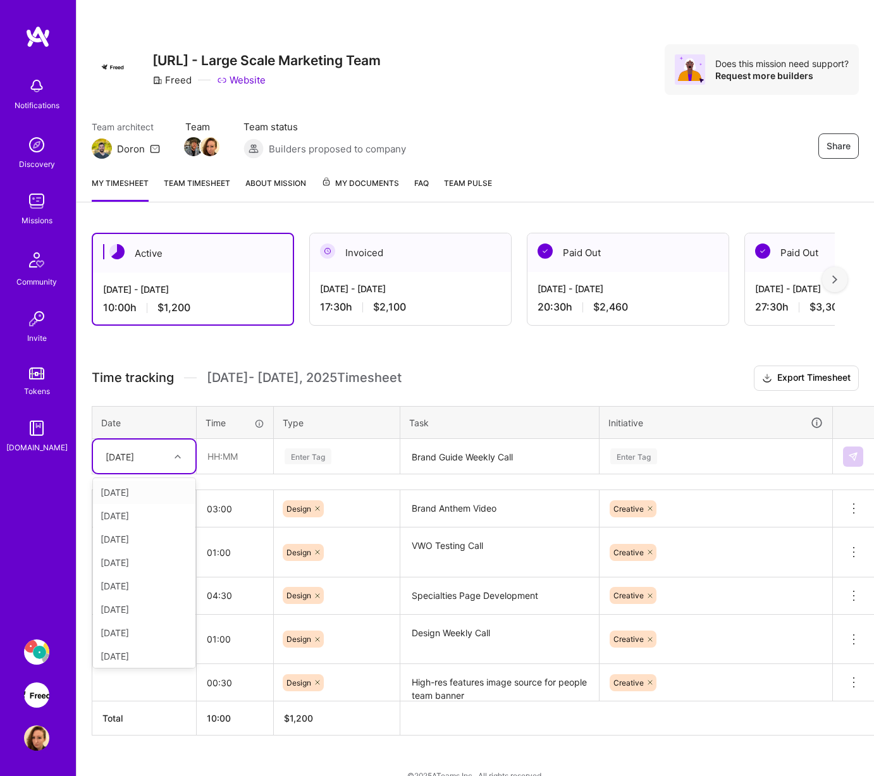
click at [176, 455] on icon at bounding box center [177, 456] width 6 height 6
click at [141, 582] on div "[DATE]" at bounding box center [144, 585] width 102 height 23
click at [242, 462] on input "text" at bounding box center [234, 456] width 75 height 34
type input "01:00"
click at [328, 458] on div "Enter Tag" at bounding box center [307, 456] width 47 height 20
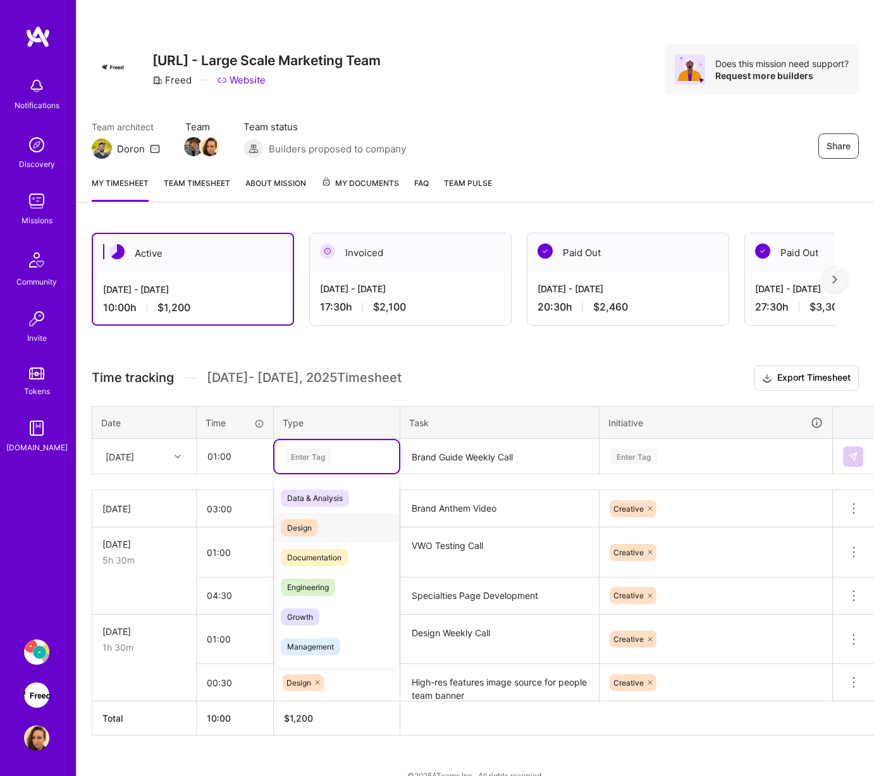
click at [326, 518] on div "Design" at bounding box center [336, 528] width 125 height 30
click at [761, 452] on div "Enter Tag" at bounding box center [716, 456] width 214 height 16
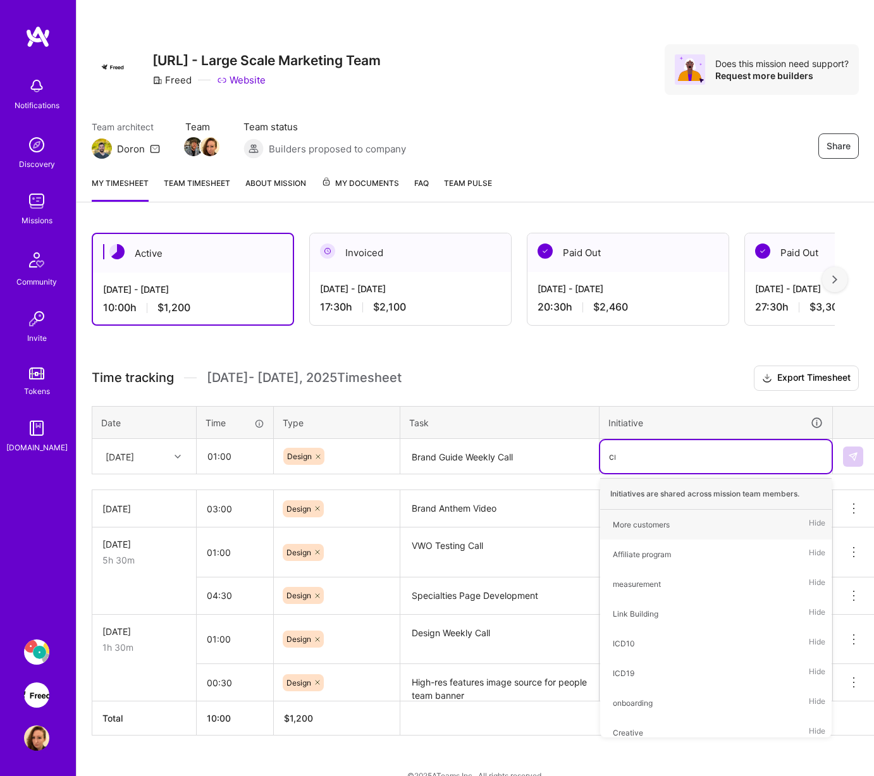
type input "cre"
click at [665, 522] on div "Creative Hide" at bounding box center [715, 525] width 231 height 30
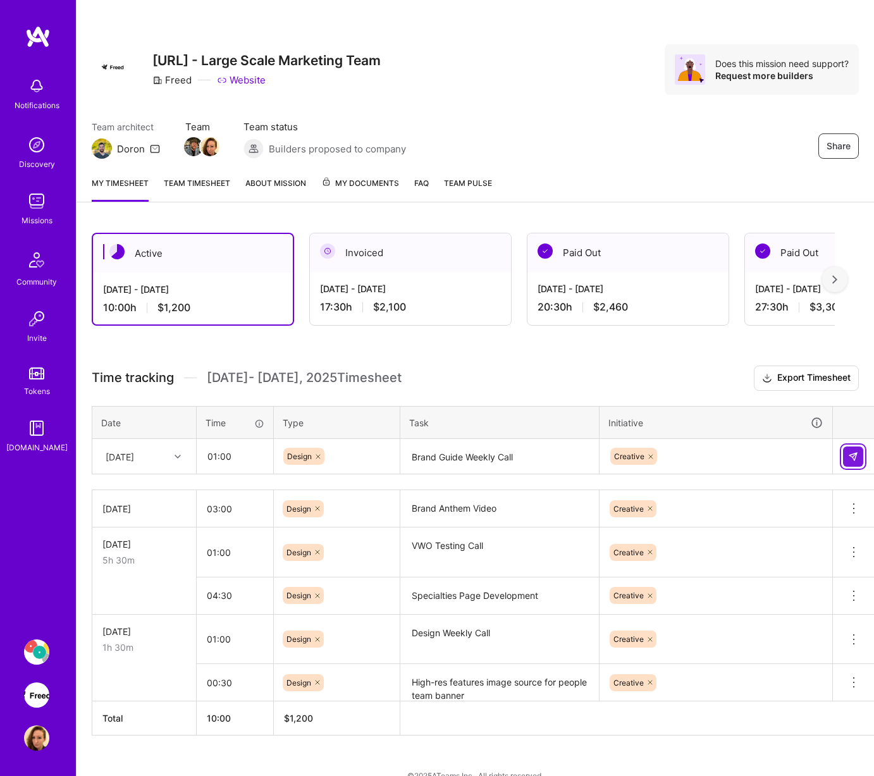
click at [767, 457] on img at bounding box center [853, 456] width 10 height 10
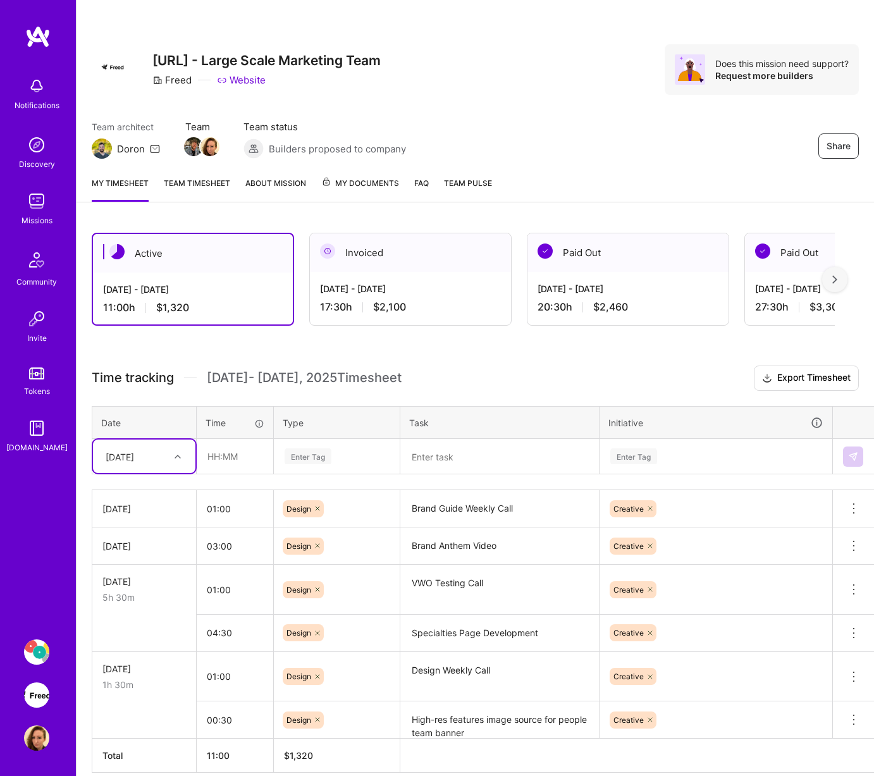
click at [460, 632] on textarea "Specialties Page Development" at bounding box center [499, 633] width 196 height 35
click at [460, 632] on textarea "Specialties Page Development" at bounding box center [499, 633] width 196 height 34
click at [460, 462] on textarea at bounding box center [499, 457] width 196 height 34
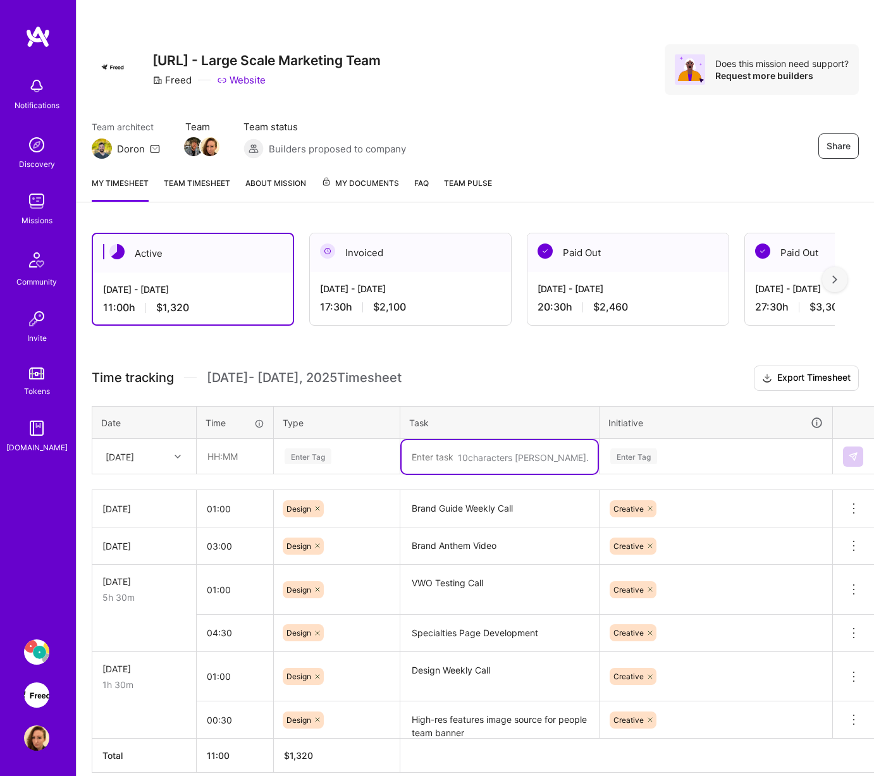
paste textarea "Specialties Page Development"
type textarea "Specialties Page Development"
click at [247, 461] on input "text" at bounding box center [234, 456] width 75 height 34
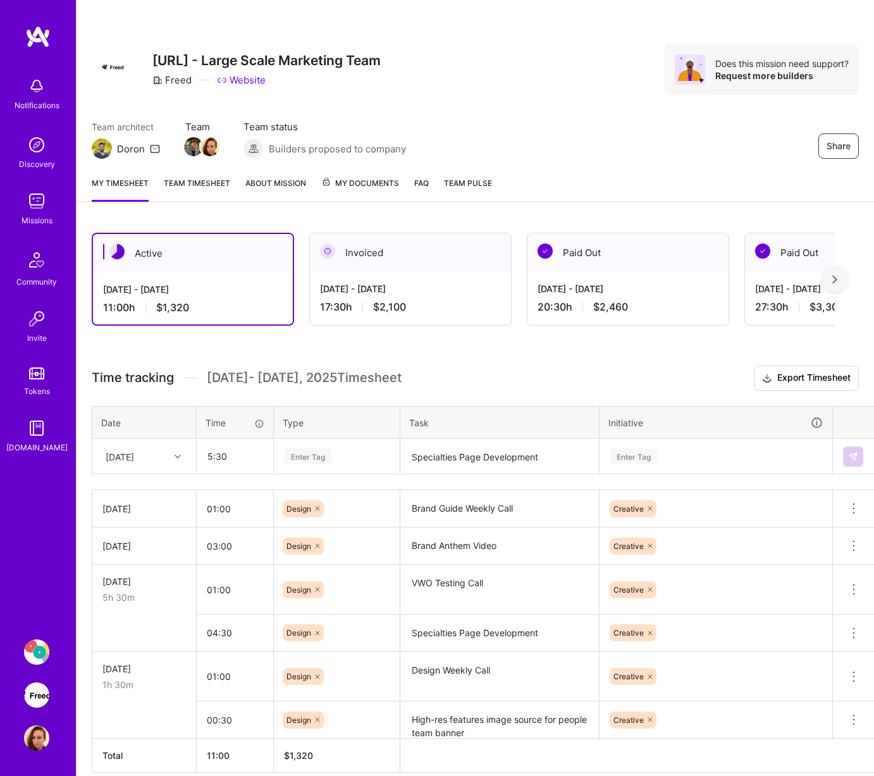
type input "05:30"
click at [301, 459] on div "Enter Tag" at bounding box center [307, 456] width 47 height 20
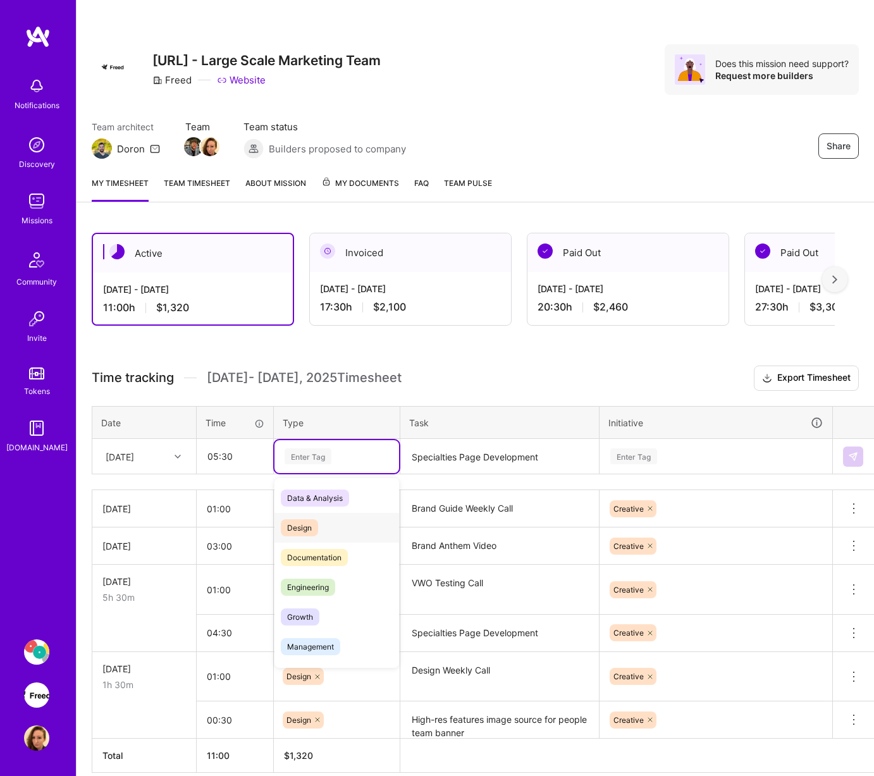
click at [304, 527] on span "Design" at bounding box center [299, 527] width 37 height 17
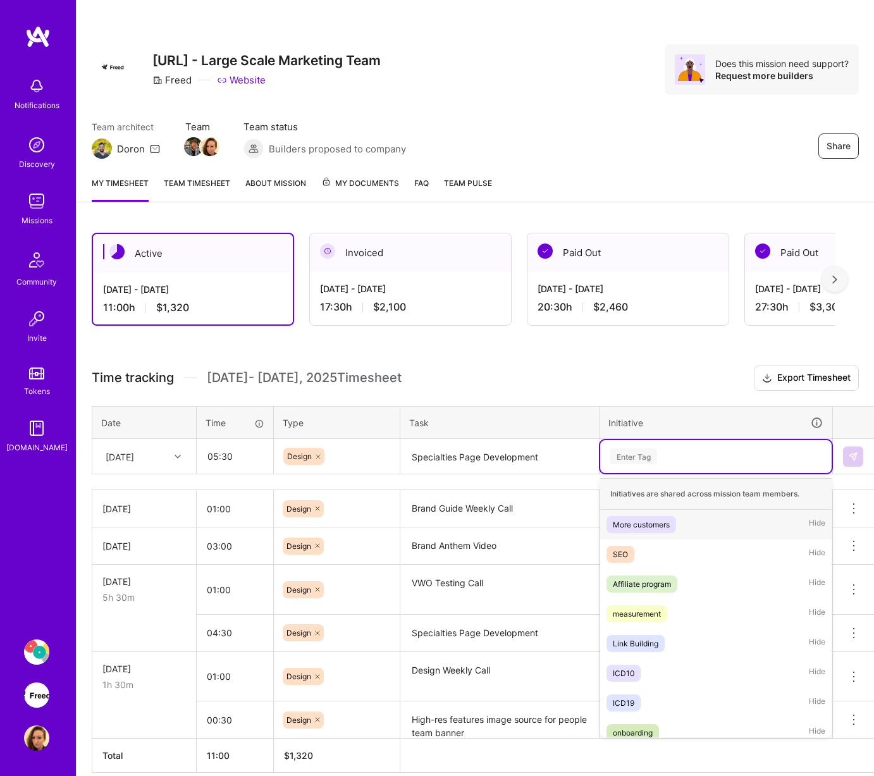
click at [699, 451] on div "Enter Tag" at bounding box center [716, 456] width 214 height 16
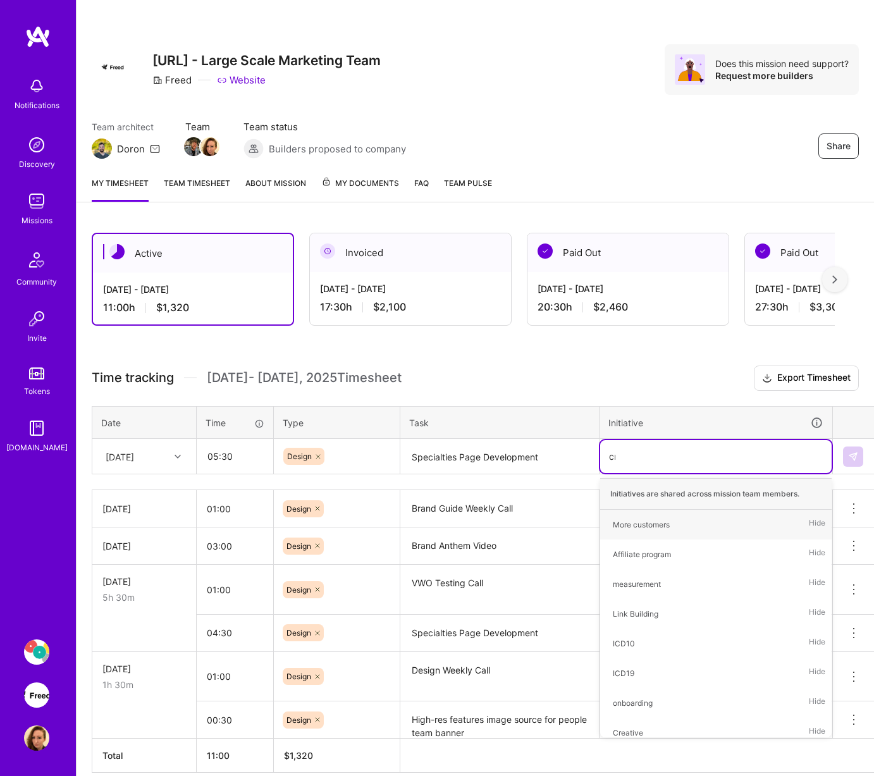
type input "cre"
click at [662, 524] on div "Creative Hide" at bounding box center [715, 525] width 231 height 30
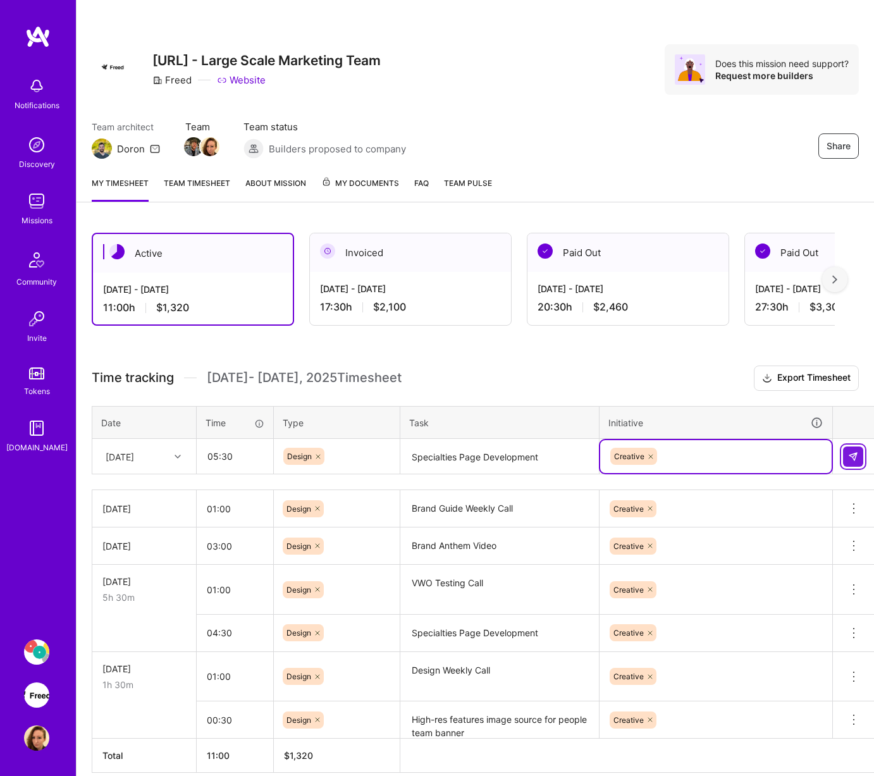
click at [767, 458] on img at bounding box center [853, 456] width 10 height 10
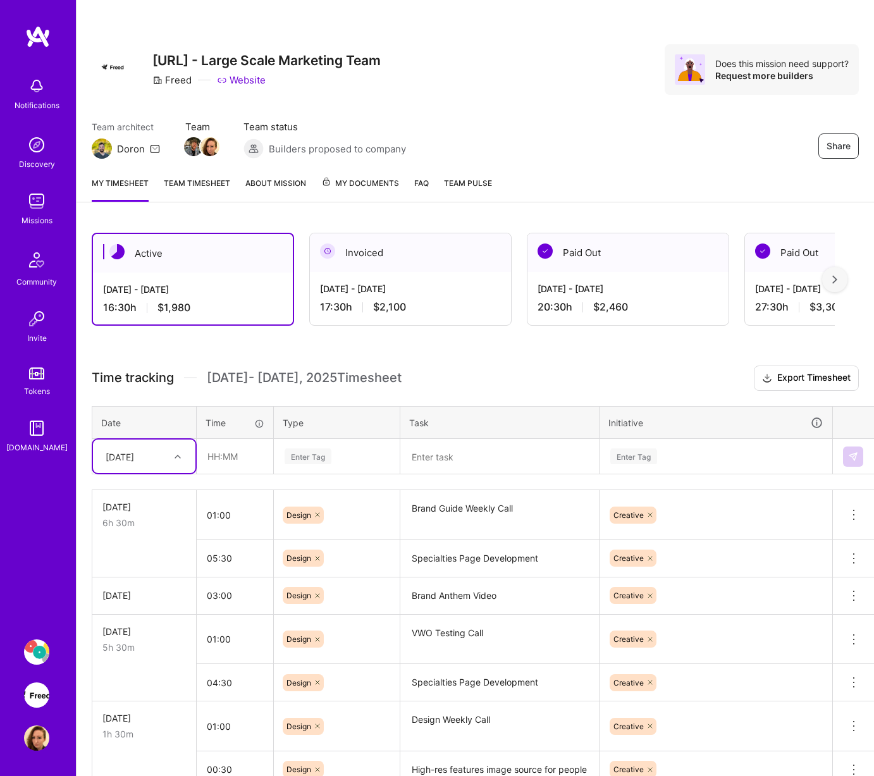
click at [176, 453] on icon at bounding box center [177, 456] width 6 height 6
drag, startPoint x: 133, startPoint y: 603, endPoint x: 140, endPoint y: 600, distance: 7.6
click at [133, 603] on div "[DATE]" at bounding box center [144, 603] width 102 height 23
click at [249, 460] on input "text" at bounding box center [234, 456] width 75 height 34
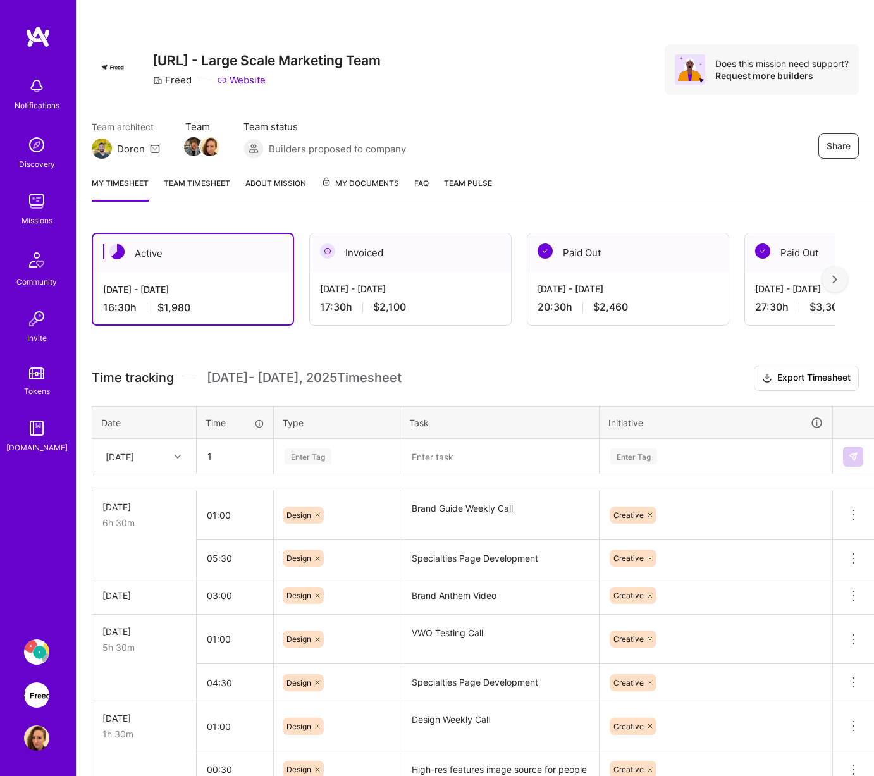
type input "01:00"
click at [334, 463] on div "Enter Tag" at bounding box center [336, 456] width 107 height 16
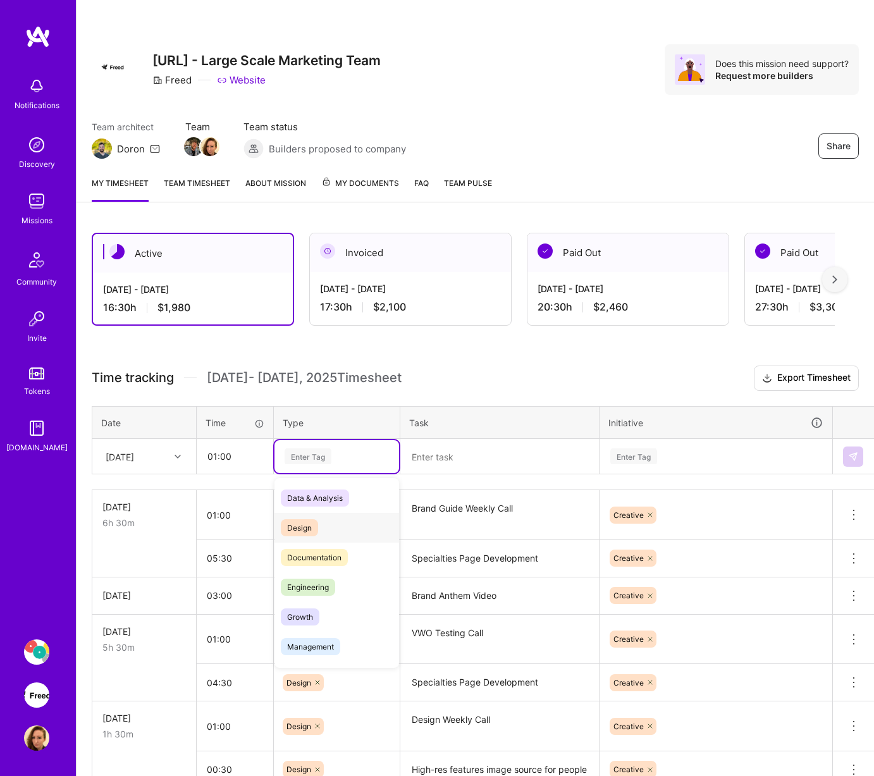
click at [323, 533] on div "Design" at bounding box center [336, 528] width 125 height 30
click at [692, 461] on div "Enter Tag" at bounding box center [716, 456] width 214 height 16
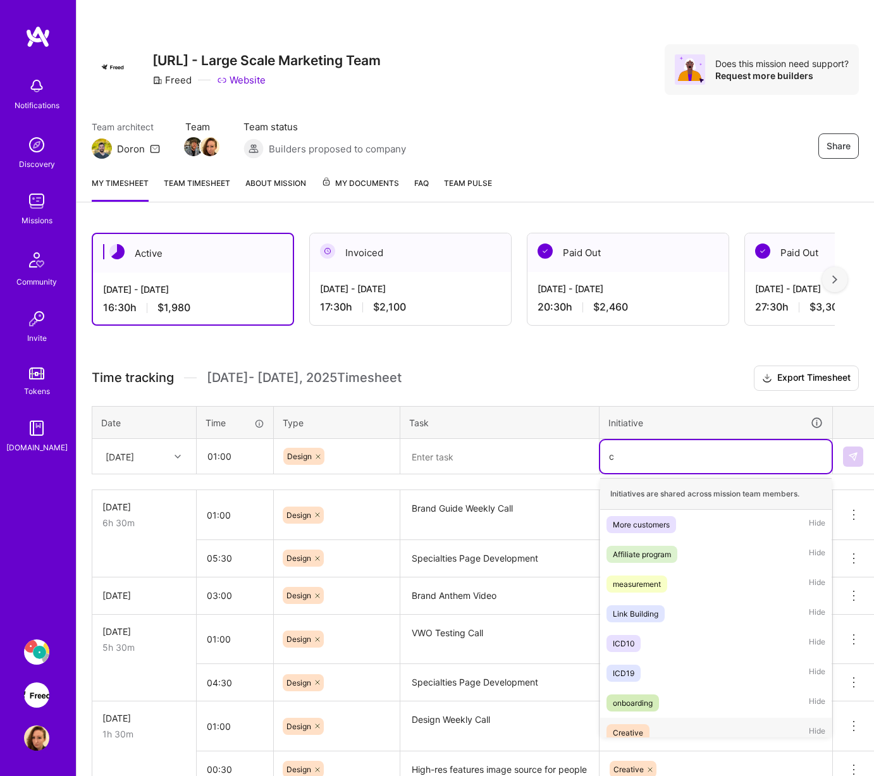
type input "c"
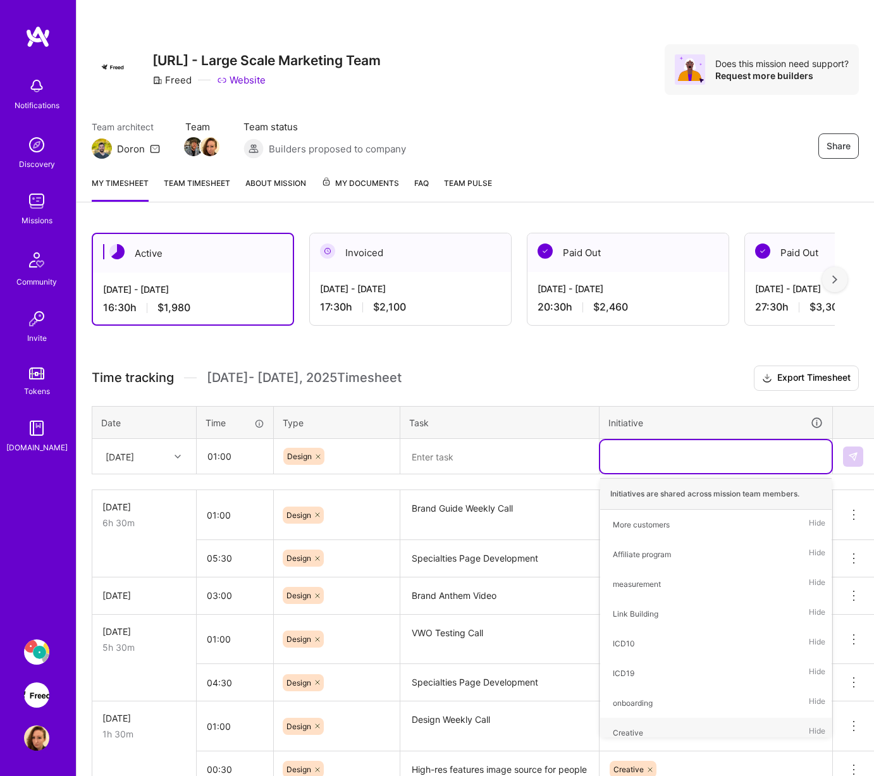
click at [643, 738] on div "Creative" at bounding box center [715, 725] width 233 height 33
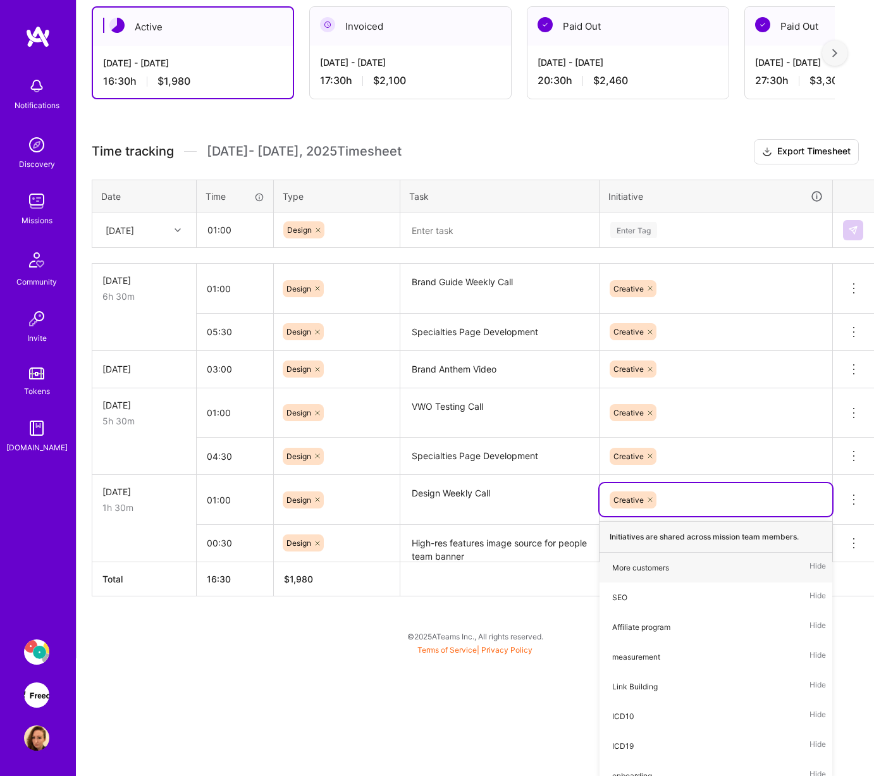
click at [672, 223] on div "Active [DATE] - [DATE] 16:30 h $1,980 Invoiced [DATE] - [DATE] 17:30 h $2,100 P…" at bounding box center [474, 324] width 797 height 667
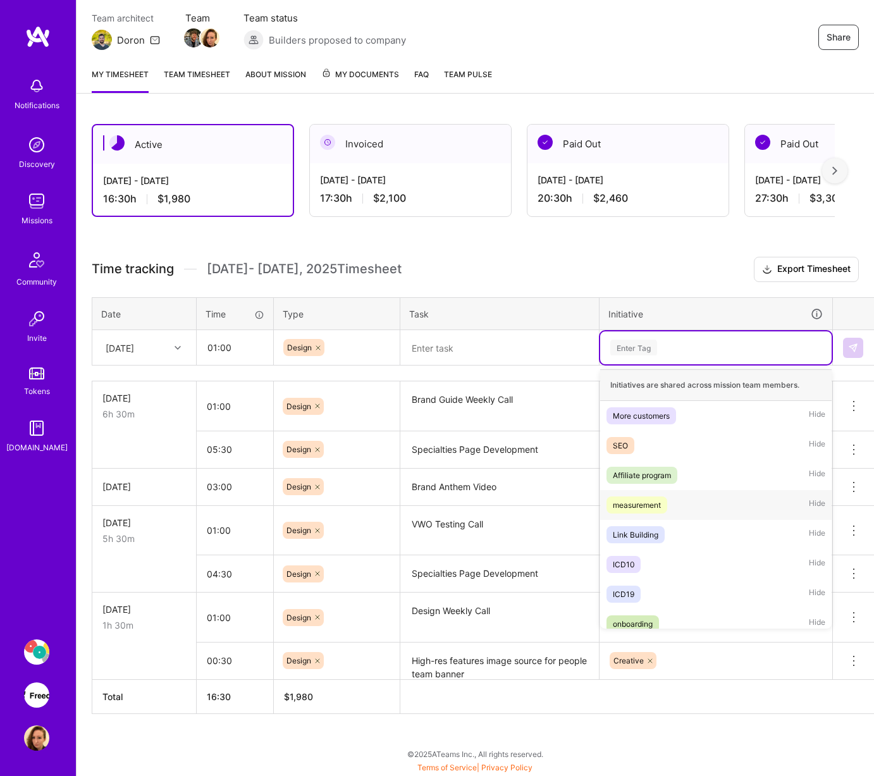
scroll to position [99, 0]
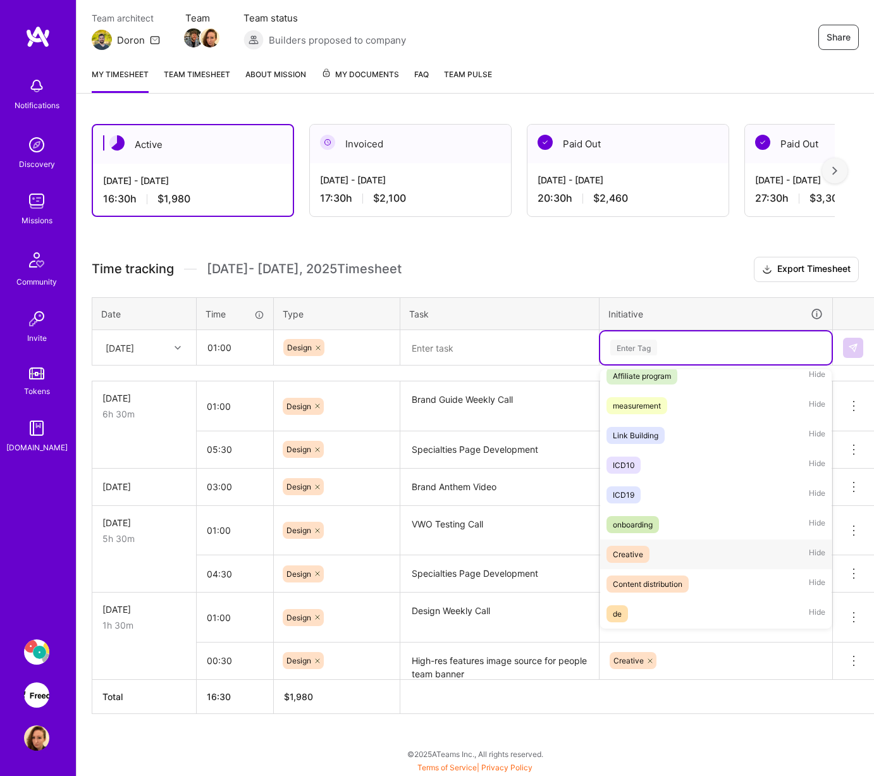
click at [642, 561] on span "Creative" at bounding box center [627, 554] width 43 height 17
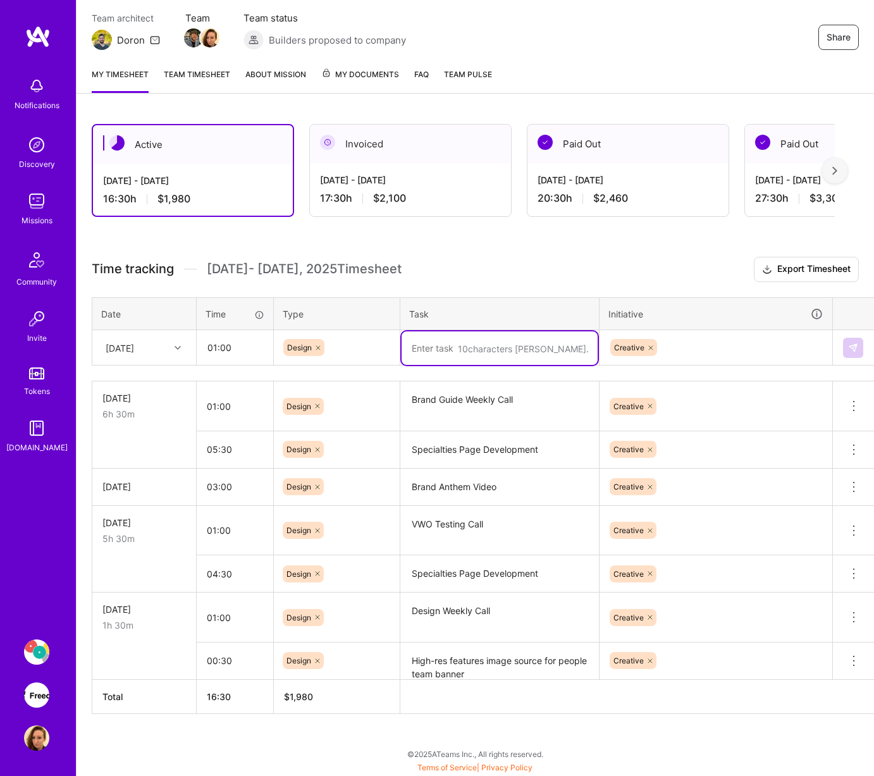
click at [429, 353] on textarea at bounding box center [499, 348] width 196 height 34
click at [446, 449] on textarea "Specialties Page Development" at bounding box center [499, 449] width 196 height 35
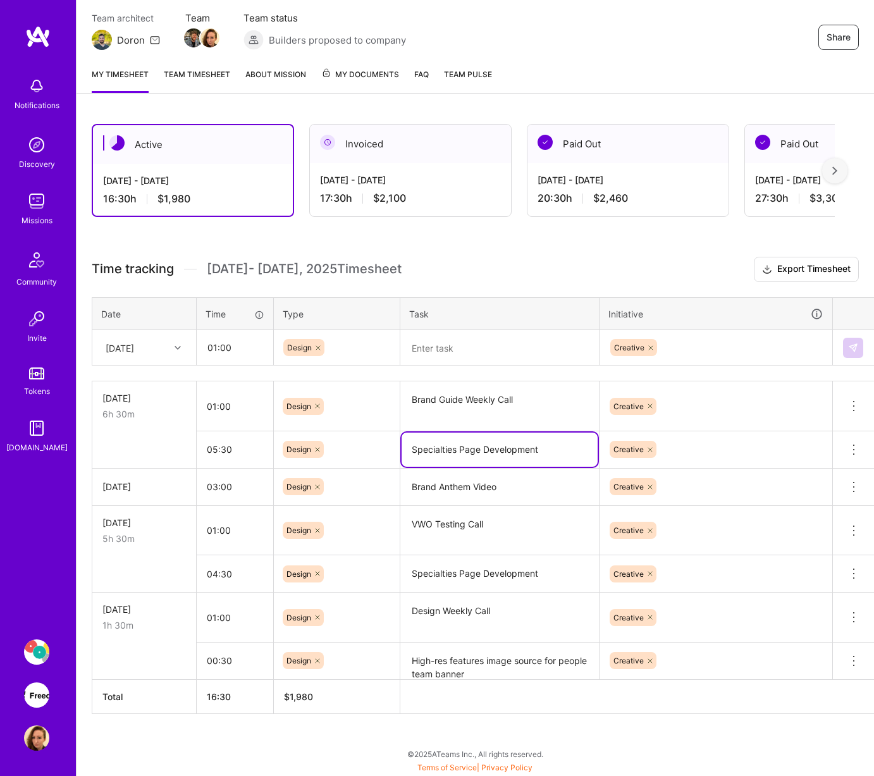
click at [446, 449] on textarea "Specialties Page Development" at bounding box center [499, 449] width 196 height 34
click at [451, 353] on textarea at bounding box center [499, 348] width 196 height 34
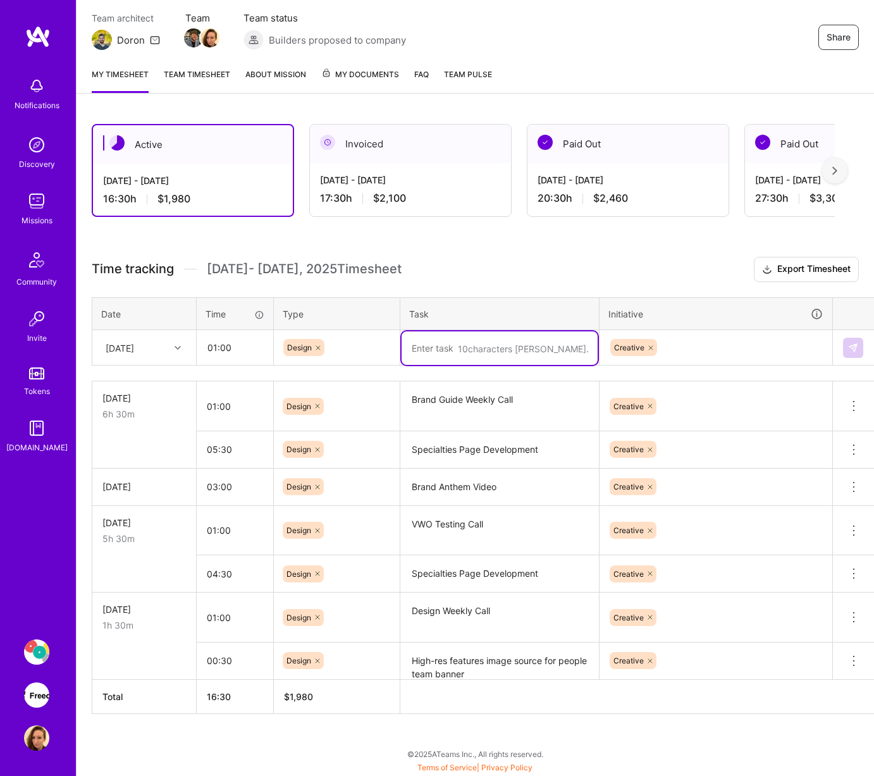
paste textarea "Specialties Page Development"
type textarea "Specialties Page Development"
click at [767, 349] on img at bounding box center [853, 348] width 10 height 10
